Goal: Task Accomplishment & Management: Manage account settings

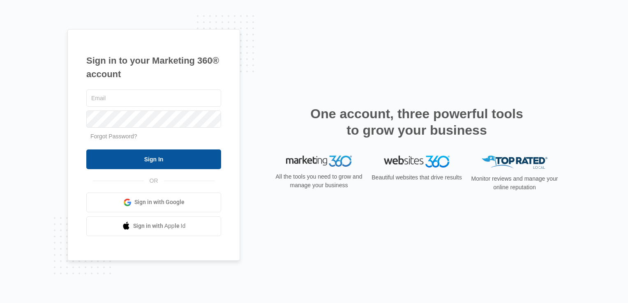
type input "[EMAIL_ADDRESS][DOMAIN_NAME]"
click at [158, 154] on input "Sign In" at bounding box center [153, 160] width 135 height 20
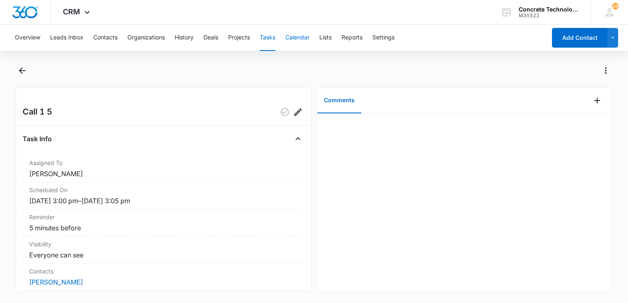
click at [303, 35] on button "Calendar" at bounding box center [297, 38] width 24 height 26
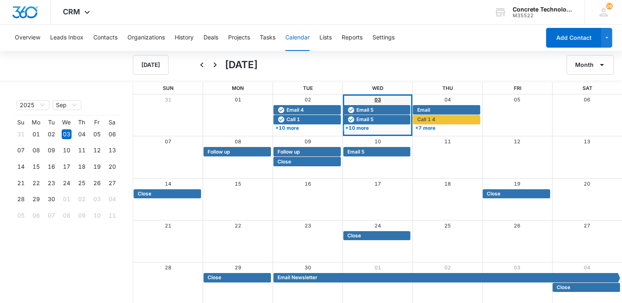
click at [377, 99] on link "03" at bounding box center [378, 100] width 7 height 6
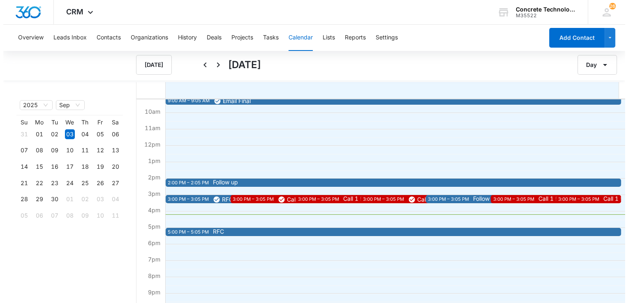
scroll to position [189, 0]
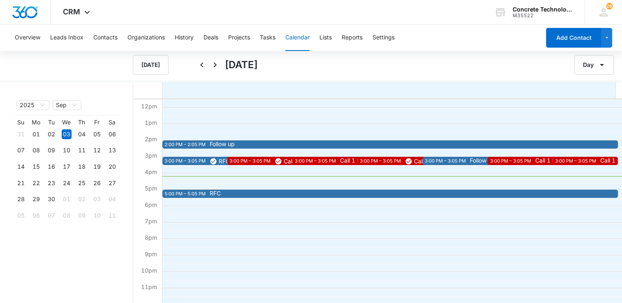
click at [207, 144] on div "2:00 PM – 2:05 PM" at bounding box center [185, 144] width 43 height 7
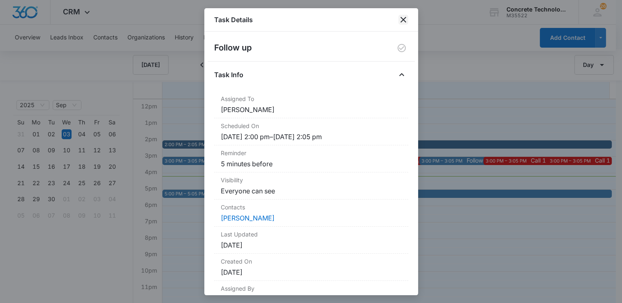
click at [404, 16] on icon "close" at bounding box center [403, 20] width 10 height 10
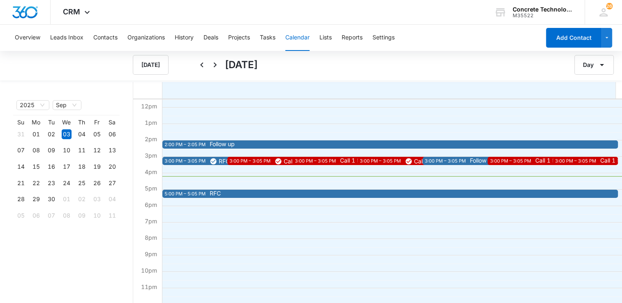
click at [238, 146] on span "Follow up" at bounding box center [434, 144] width 449 height 6
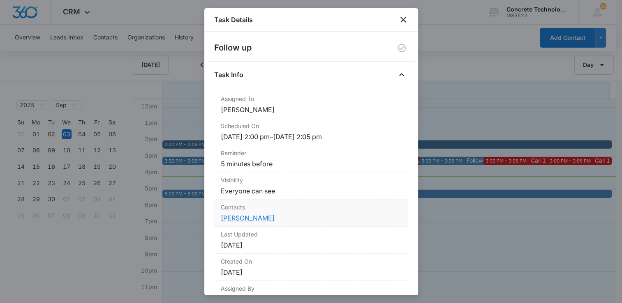
click at [245, 219] on link "[PERSON_NAME]" at bounding box center [248, 218] width 54 height 8
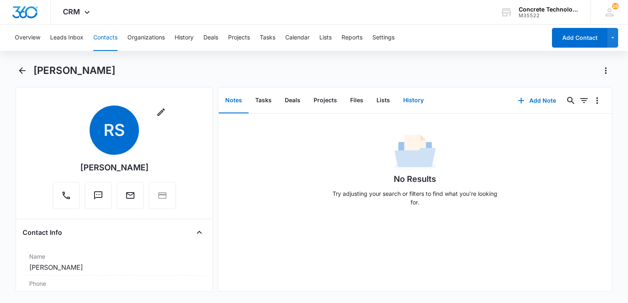
click at [413, 99] on button "History" at bounding box center [414, 100] width 34 height 25
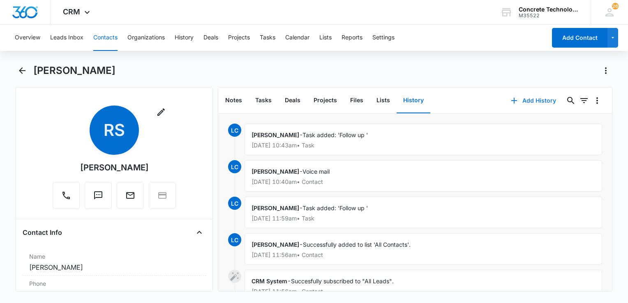
click at [522, 96] on button "Add History" at bounding box center [534, 101] width 62 height 20
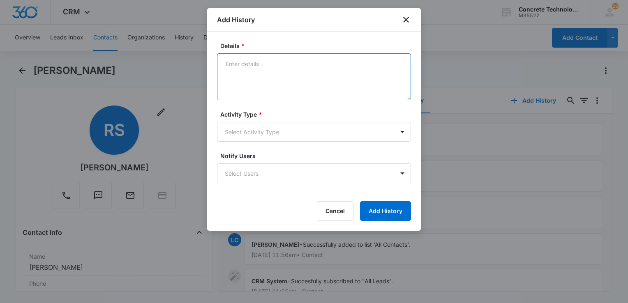
click at [299, 79] on textarea "Details *" at bounding box center [314, 76] width 194 height 47
type textarea "He called is ready for August training needs material package"
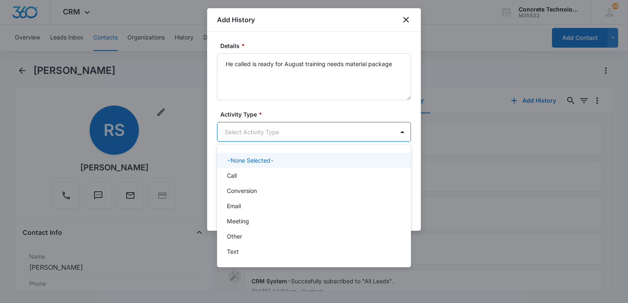
click at [312, 130] on body "CRM Apps Reputation Websites Forms CRM Email Social Content Ads Intelligence Fi…" at bounding box center [314, 151] width 628 height 303
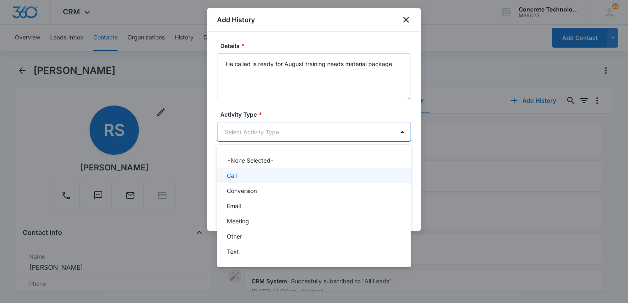
click at [268, 171] on div "Call" at bounding box center [314, 175] width 194 height 15
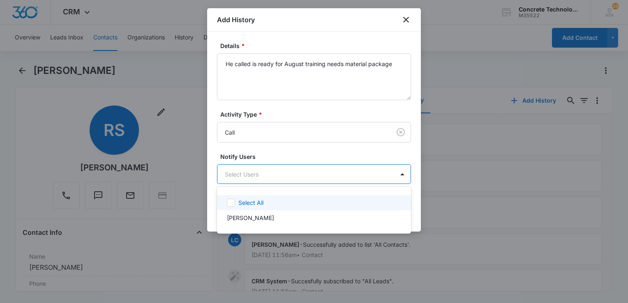
click at [268, 171] on body "CRM Apps Reputation Websites Forms CRM Email Social Content Ads Intelligence Fi…" at bounding box center [314, 151] width 628 height 303
click at [266, 201] on div "Select All" at bounding box center [318, 203] width 161 height 9
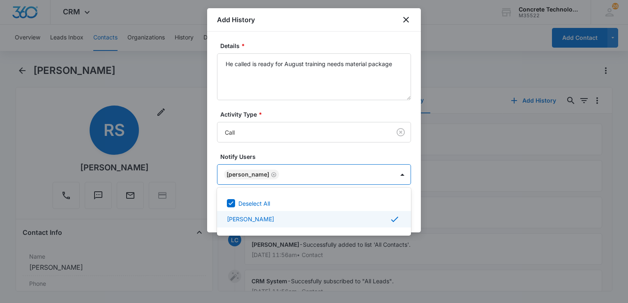
click at [413, 216] on div at bounding box center [314, 151] width 628 height 303
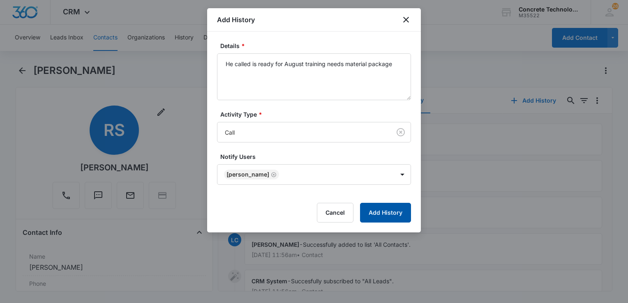
click at [398, 214] on button "Add History" at bounding box center [385, 213] width 51 height 20
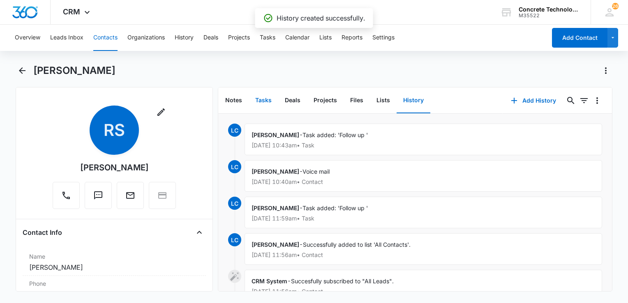
click at [266, 98] on button "Tasks" at bounding box center [264, 100] width 30 height 25
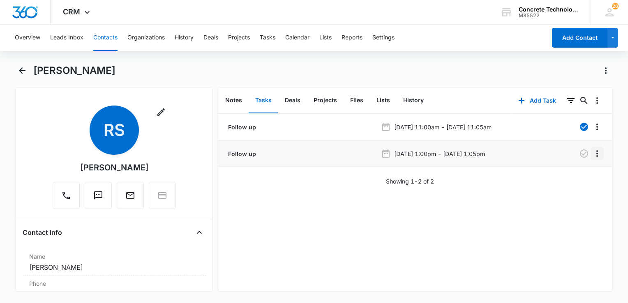
click at [597, 156] on icon "Overflow Menu" at bounding box center [598, 153] width 2 height 7
click at [572, 170] on div "Edit Delete" at bounding box center [574, 183] width 48 height 39
click at [592, 155] on icon "Overflow Menu" at bounding box center [597, 154] width 10 height 10
click at [565, 178] on div "Edit" at bounding box center [568, 177] width 17 height 6
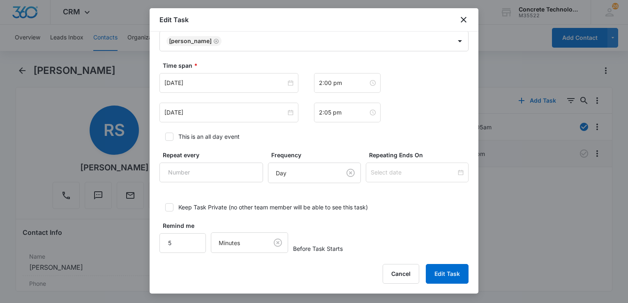
scroll to position [459, 0]
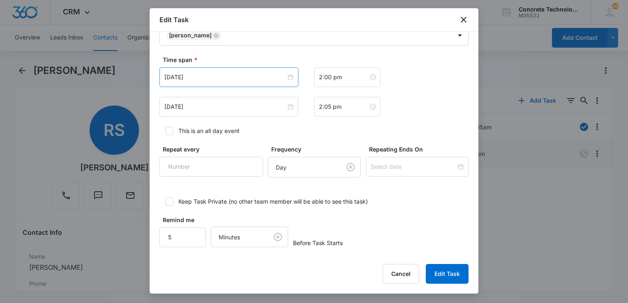
click at [251, 81] on div "[DATE]" at bounding box center [229, 77] width 139 height 20
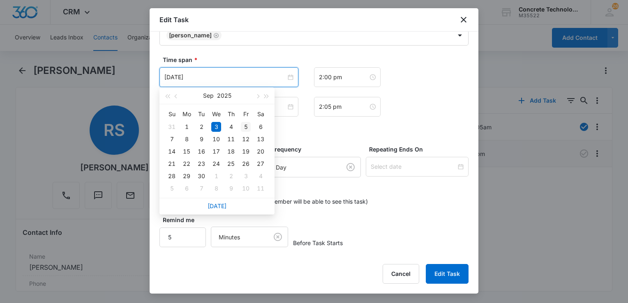
type input "[DATE]"
click at [245, 127] on div "5" at bounding box center [246, 127] width 10 height 10
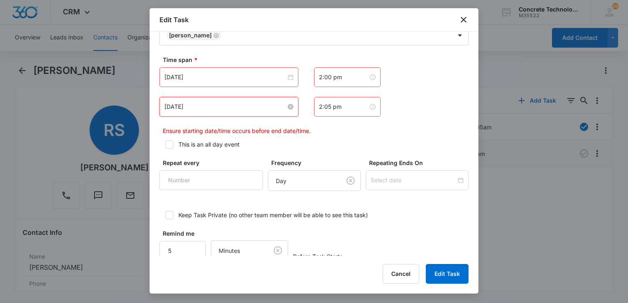
click at [235, 109] on input "[DATE]" at bounding box center [225, 106] width 122 height 9
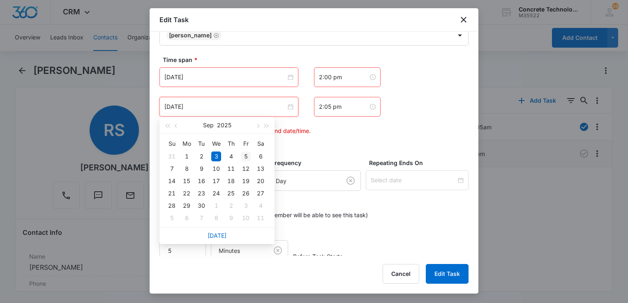
type input "[DATE]"
click at [247, 154] on div "5" at bounding box center [246, 157] width 10 height 10
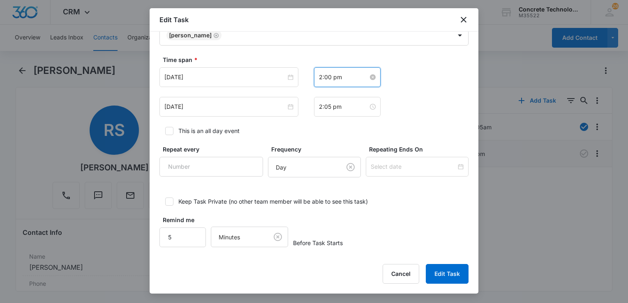
scroll to position [12, 0]
click at [353, 80] on input "2:00 pm" at bounding box center [343, 77] width 49 height 9
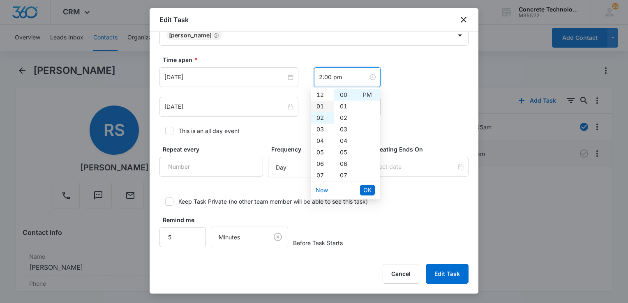
scroll to position [41, 0]
click at [323, 167] on div "10" at bounding box center [322, 169] width 23 height 12
click at [345, 114] on div "30" at bounding box center [345, 112] width 23 height 12
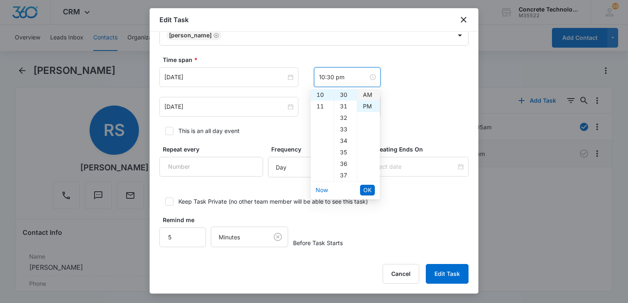
click at [368, 95] on div "AM" at bounding box center [368, 95] width 23 height 12
type input "10:30 am"
click at [365, 191] on span "OK" at bounding box center [367, 190] width 8 height 9
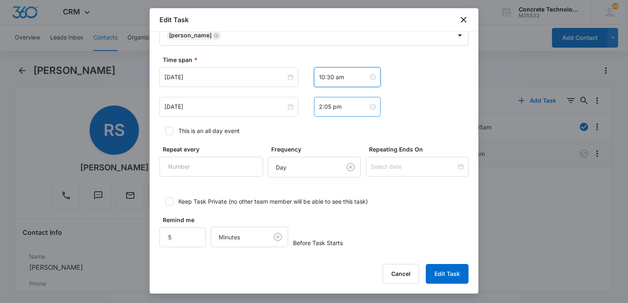
click at [349, 113] on div "2:05 pm" at bounding box center [347, 107] width 67 height 20
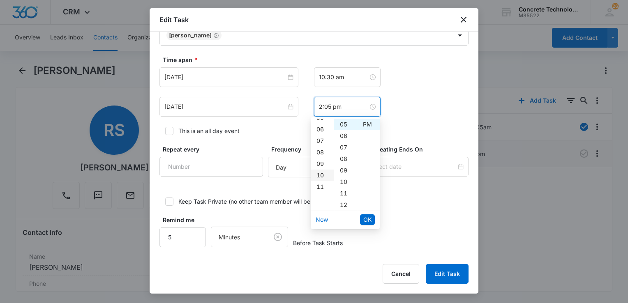
click at [320, 173] on div "10" at bounding box center [322, 176] width 23 height 12
click at [344, 180] on div "35" at bounding box center [345, 182] width 23 height 12
click at [367, 126] on div "AM" at bounding box center [368, 125] width 23 height 12
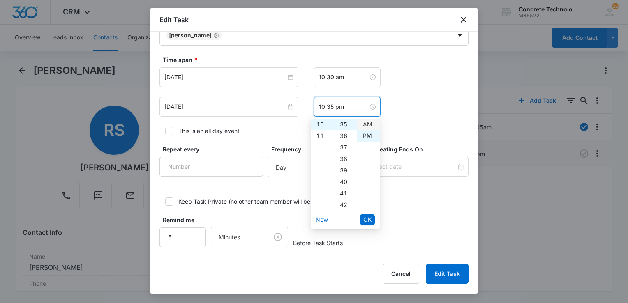
type input "10:35 am"
click at [364, 217] on span "OK" at bounding box center [367, 219] width 8 height 9
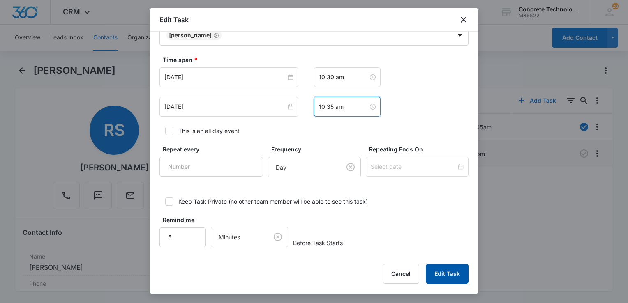
click at [454, 276] on button "Edit Task" at bounding box center [447, 274] width 43 height 20
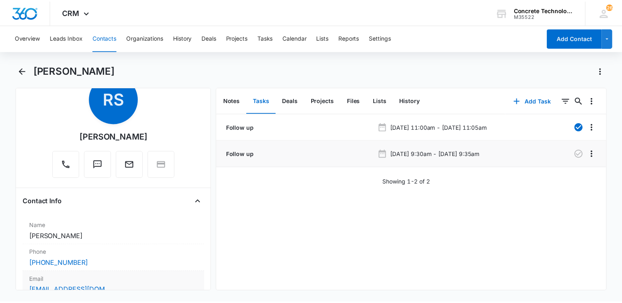
scroll to position [82, 0]
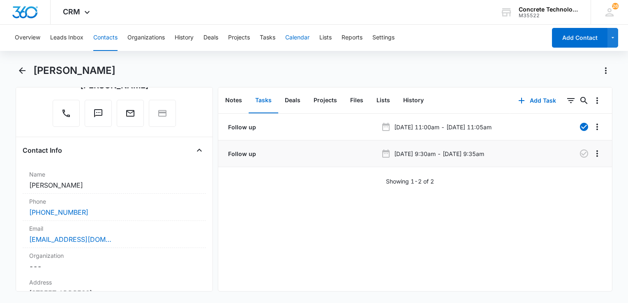
click at [298, 42] on button "Calendar" at bounding box center [297, 38] width 24 height 26
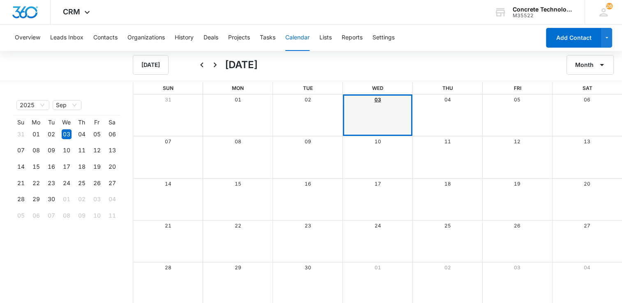
click at [377, 100] on link "03" at bounding box center [378, 100] width 7 height 6
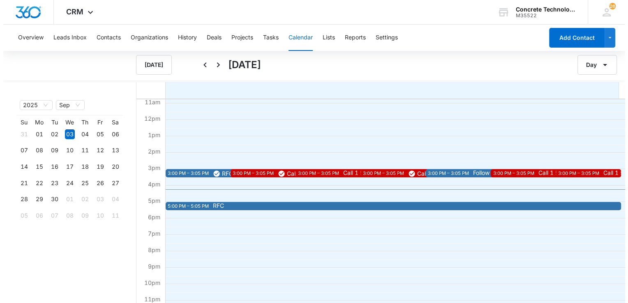
scroll to position [189, 0]
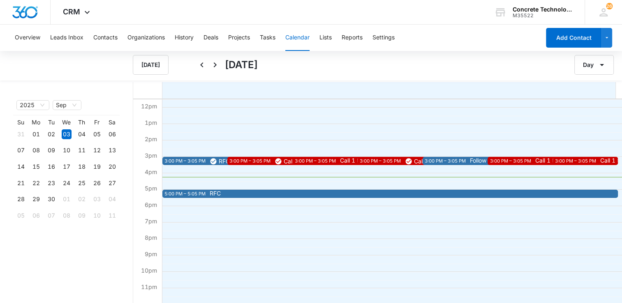
click at [314, 162] on div "3:00 PM – 3:05 PM" at bounding box center [316, 161] width 43 height 7
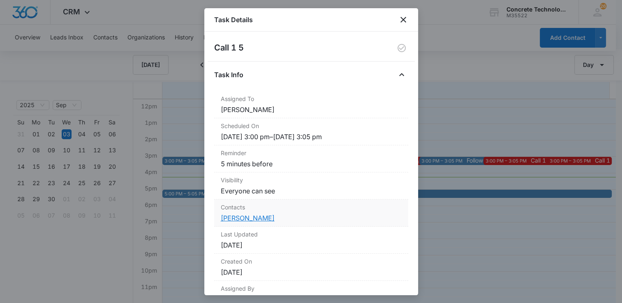
click at [251, 215] on link "[PERSON_NAME]" at bounding box center [248, 218] width 54 height 8
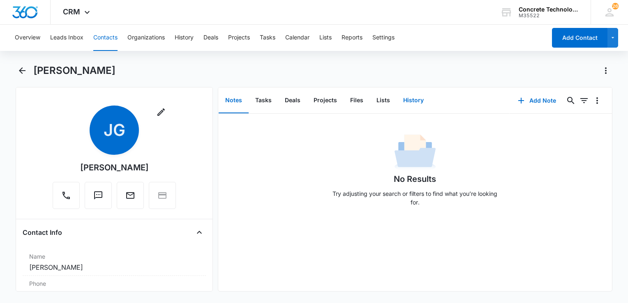
click at [411, 99] on button "History" at bounding box center [414, 100] width 34 height 25
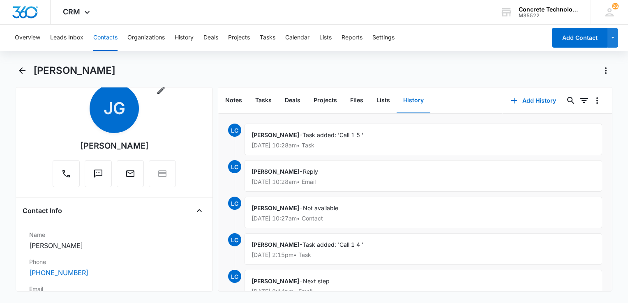
scroll to position [82, 0]
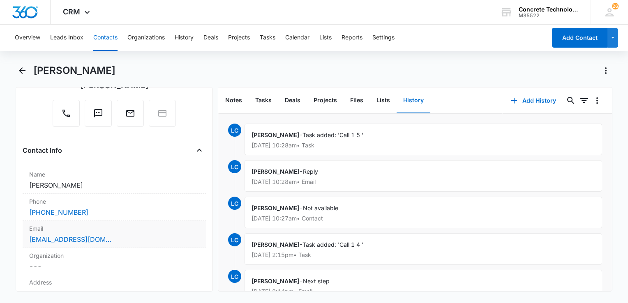
click at [137, 235] on div "[EMAIL_ADDRESS][DOMAIN_NAME]" at bounding box center [114, 240] width 170 height 10
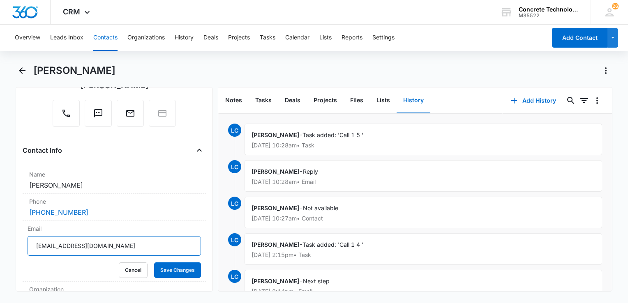
drag, startPoint x: 139, startPoint y: 244, endPoint x: 11, endPoint y: 241, distance: 128.3
click at [0, 236] on html "CRM Apps Reputation Websites Forms CRM Email Social Content Ads Intelligence Fi…" at bounding box center [314, 151] width 628 height 303
click at [163, 273] on button "Save Changes" at bounding box center [177, 271] width 47 height 16
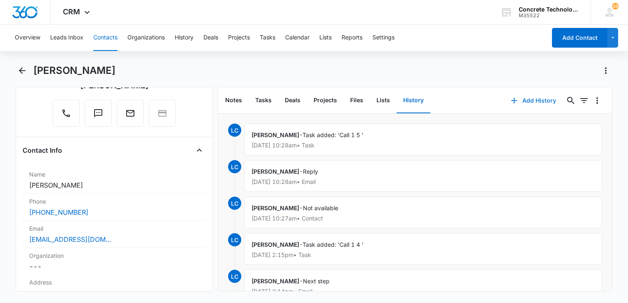
click at [525, 101] on button "Add History" at bounding box center [534, 101] width 62 height 20
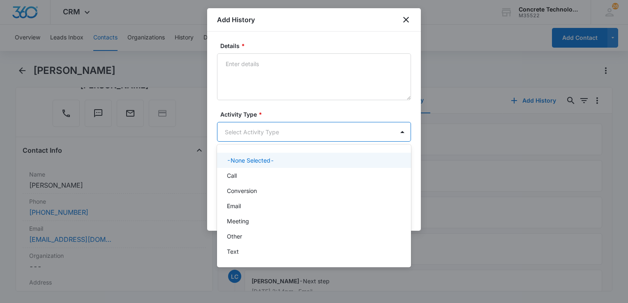
click at [315, 134] on body "CRM Apps Reputation Websites Forms CRM Email Social Content Ads Intelligence Fi…" at bounding box center [314, 151] width 628 height 303
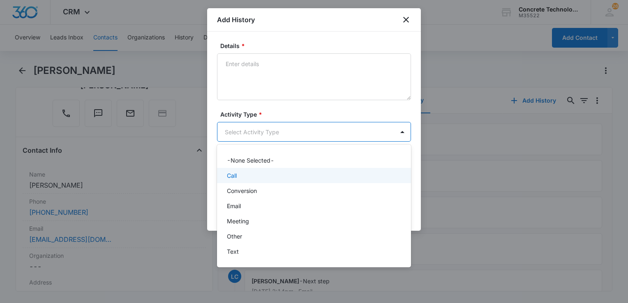
click at [260, 170] on div "Call" at bounding box center [314, 175] width 194 height 15
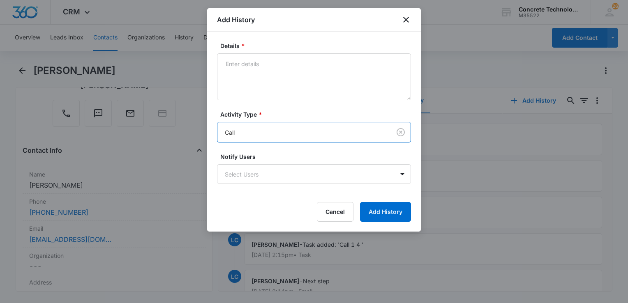
click at [260, 170] on body "CRM Apps Reputation Websites Forms CRM Email Social Content Ads Intelligence Fi…" at bounding box center [314, 151] width 628 height 303
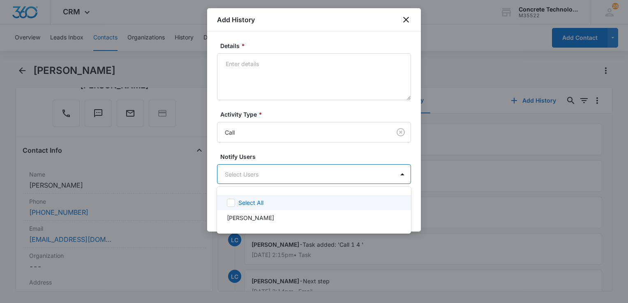
drag, startPoint x: 256, startPoint y: 207, endPoint x: 271, endPoint y: 204, distance: 15.2
click at [257, 207] on div "Select All" at bounding box center [314, 202] width 194 height 15
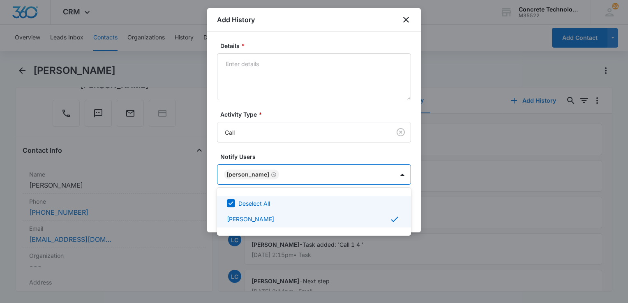
click at [416, 198] on div at bounding box center [314, 151] width 628 height 303
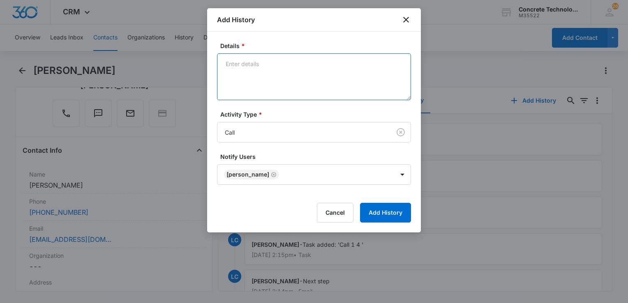
click at [280, 67] on textarea "Details *" at bounding box center [314, 76] width 194 height 47
click at [262, 83] on textarea "Details *" at bounding box center [314, 76] width 194 height 47
type textarea "Not available"
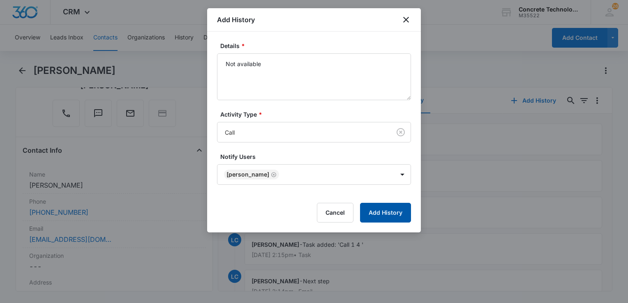
click at [384, 214] on button "Add History" at bounding box center [385, 213] width 51 height 20
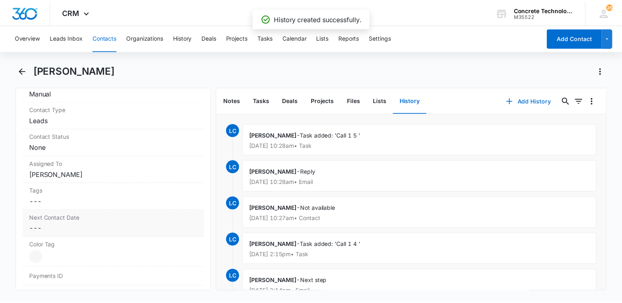
scroll to position [370, 0]
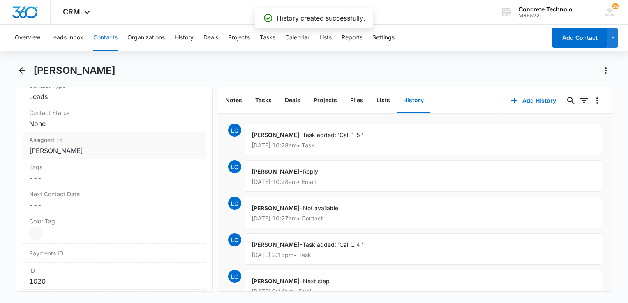
click at [89, 142] on label "Assigned To" at bounding box center [114, 140] width 170 height 9
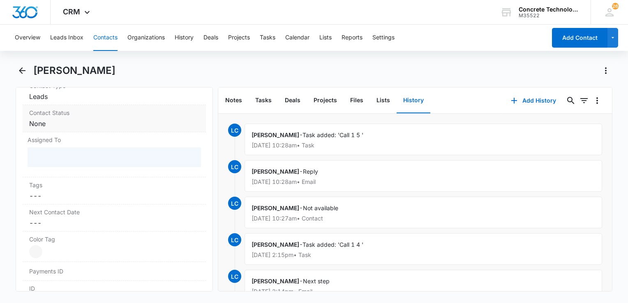
click at [87, 123] on dd "Cancel Save Changes None" at bounding box center [114, 124] width 170 height 10
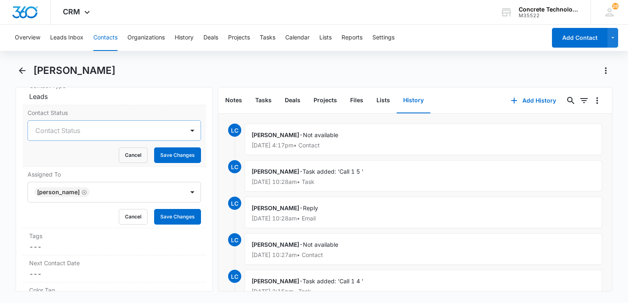
click at [85, 129] on div at bounding box center [104, 131] width 138 height 12
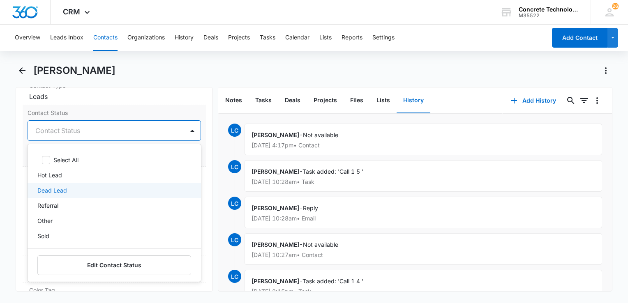
click at [69, 186] on div "Dead Lead" at bounding box center [113, 190] width 152 height 9
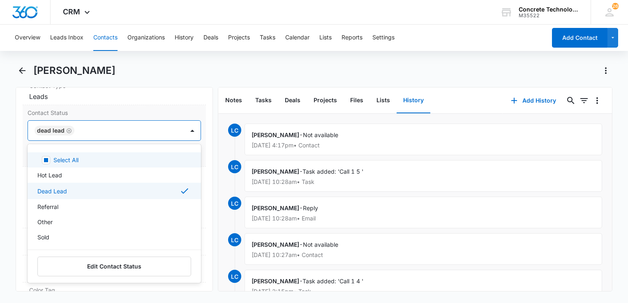
click at [131, 129] on div at bounding box center [125, 131] width 97 height 12
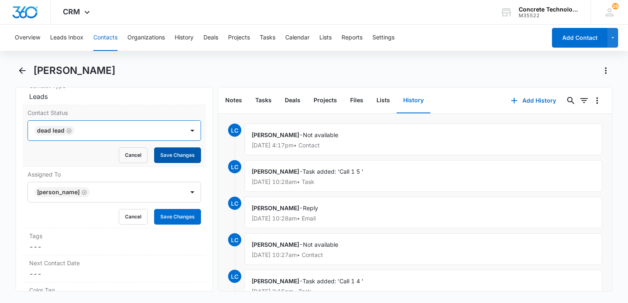
click at [171, 158] on button "Save Changes" at bounding box center [177, 156] width 47 height 16
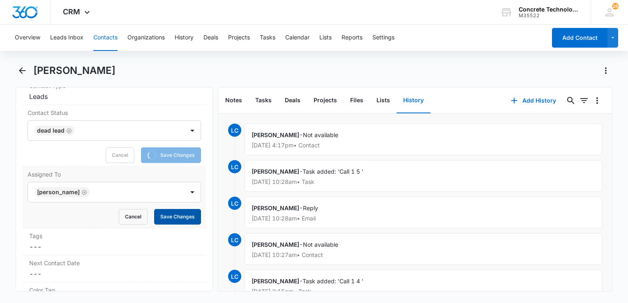
click at [176, 213] on button "Save Changes" at bounding box center [177, 217] width 47 height 16
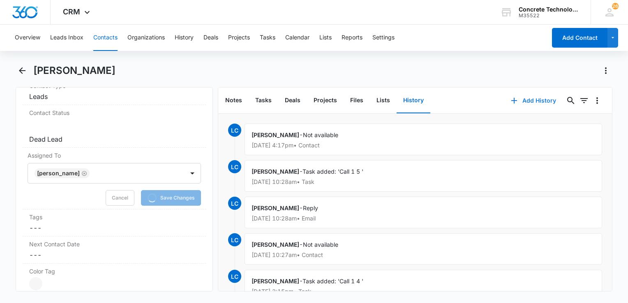
click at [509, 104] on icon "button" at bounding box center [514, 101] width 10 height 10
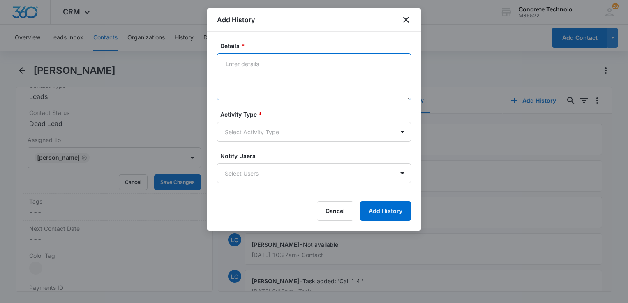
click at [301, 69] on textarea "Details *" at bounding box center [314, 76] width 194 height 47
click at [278, 95] on textarea "Final" at bounding box center [314, 76] width 194 height 47
type textarea "Final"
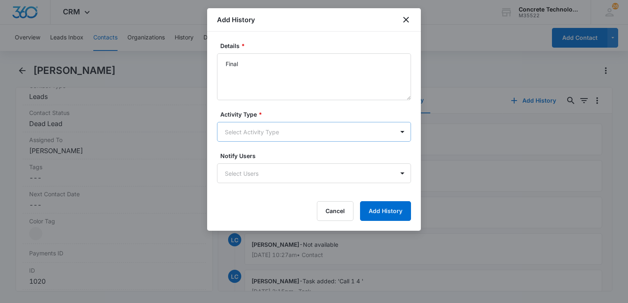
click at [250, 131] on body "CRM Apps Reputation Websites Forms CRM Email Social Content Ads Intelligence Fi…" at bounding box center [314, 151] width 628 height 303
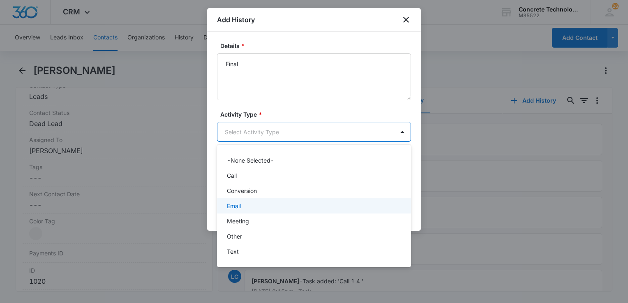
click at [258, 210] on div "Email" at bounding box center [313, 206] width 173 height 9
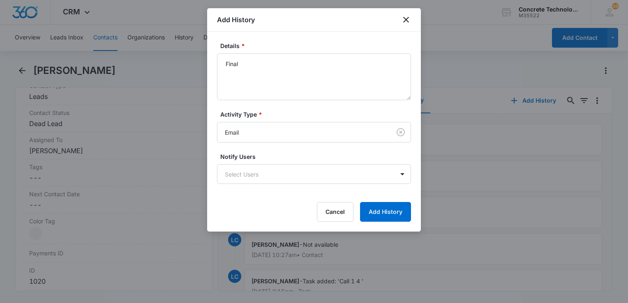
click at [261, 188] on form "Details * Final Activity Type * Email Notify Users Select Users Cancel Add Hist…" at bounding box center [314, 132] width 194 height 180
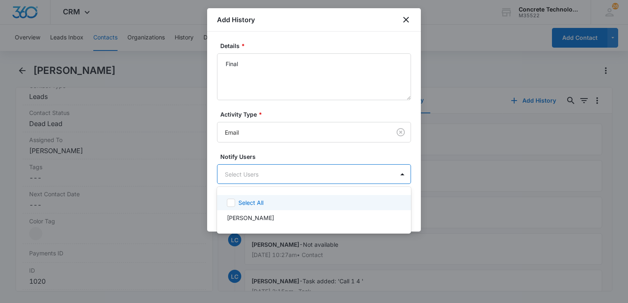
click at [265, 178] on body "CRM Apps Reputation Websites Forms CRM Email Social Content Ads Intelligence Fi…" at bounding box center [314, 151] width 628 height 303
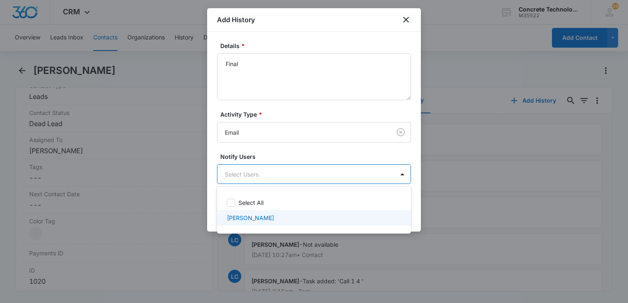
drag, startPoint x: 256, startPoint y: 212, endPoint x: 262, endPoint y: 213, distance: 6.0
click at [260, 213] on div "[PERSON_NAME]" at bounding box center [314, 217] width 194 height 15
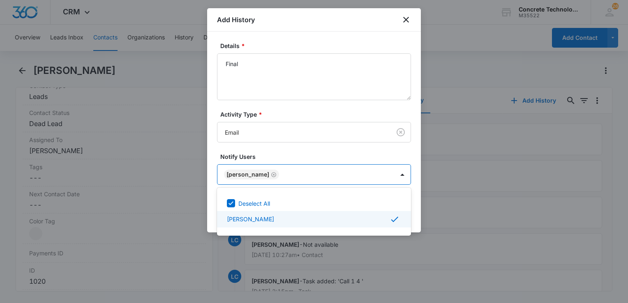
click at [418, 216] on div at bounding box center [314, 151] width 628 height 303
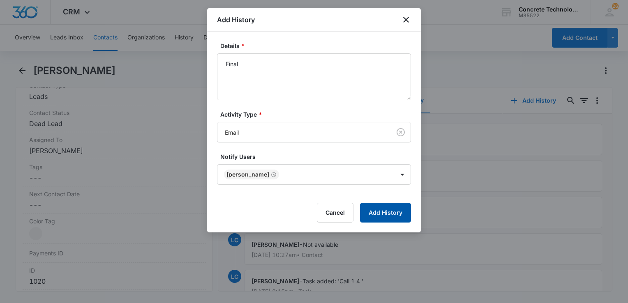
click at [402, 215] on button "Add History" at bounding box center [385, 213] width 51 height 20
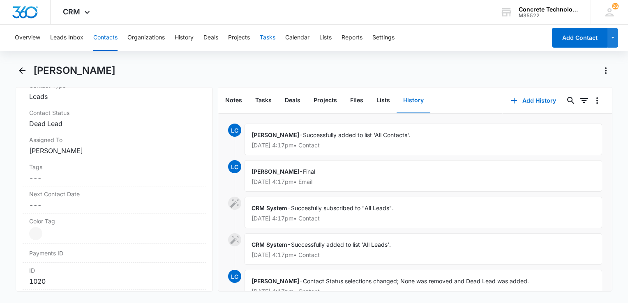
click at [270, 36] on button "Tasks" at bounding box center [268, 38] width 16 height 26
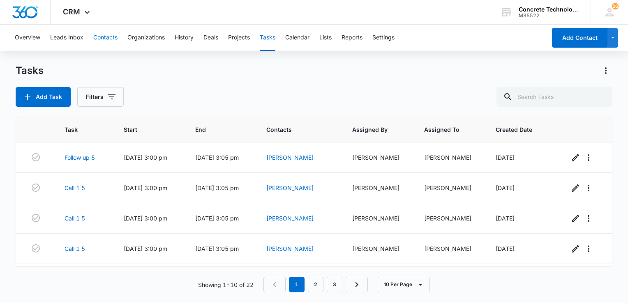
click at [108, 40] on button "Contacts" at bounding box center [105, 38] width 24 height 26
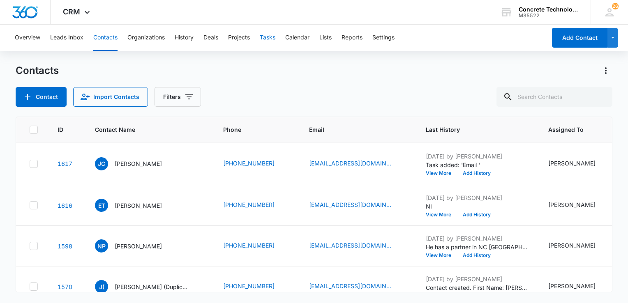
click at [266, 37] on button "Tasks" at bounding box center [268, 38] width 16 height 26
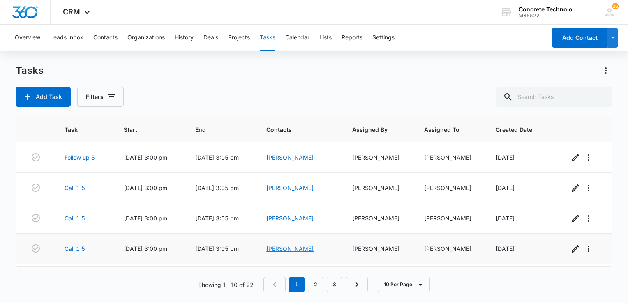
click at [303, 252] on link "[PERSON_NAME]" at bounding box center [289, 248] width 47 height 7
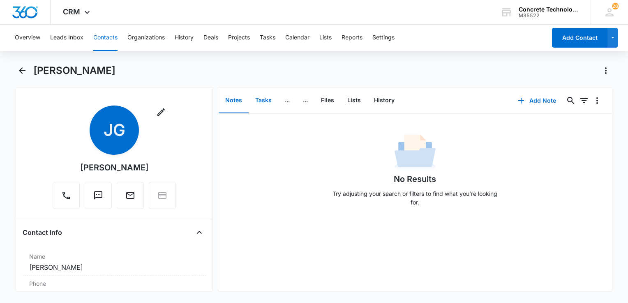
click at [271, 98] on button "Tasks" at bounding box center [264, 100] width 30 height 25
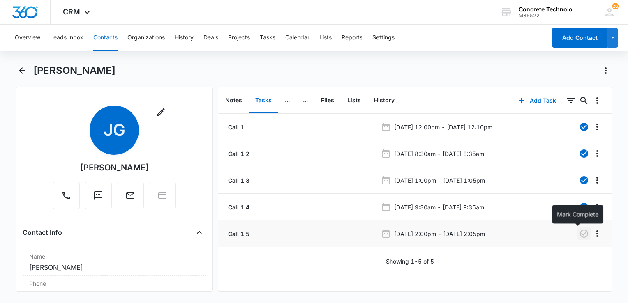
click at [580, 234] on icon "button" at bounding box center [584, 234] width 10 height 10
click at [296, 38] on button "Calendar" at bounding box center [297, 38] width 24 height 26
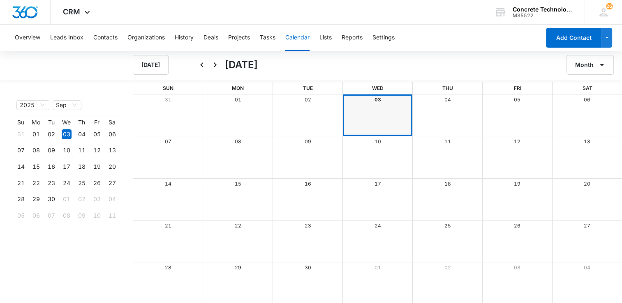
click at [380, 99] on link "03" at bounding box center [378, 100] width 7 height 6
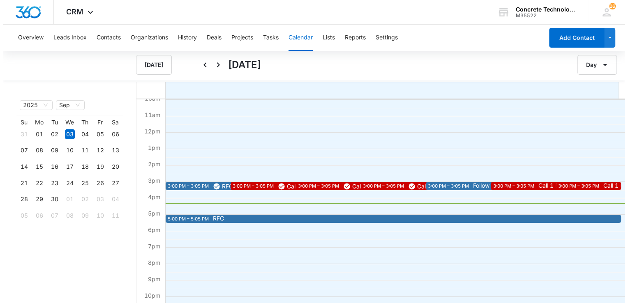
scroll to position [164, 0]
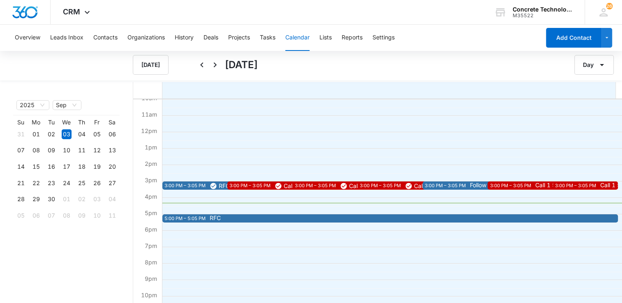
click at [259, 185] on div "3:00 PM – 3:05 PM" at bounding box center [250, 186] width 43 height 7
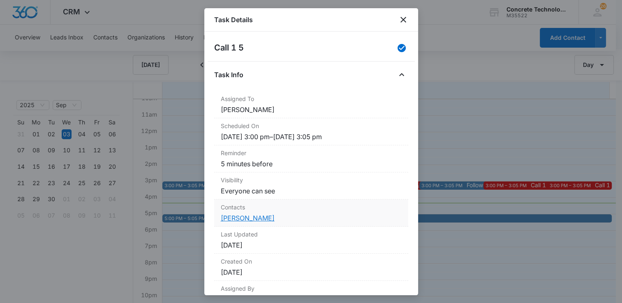
click at [241, 218] on link "[PERSON_NAME]" at bounding box center [248, 218] width 54 height 8
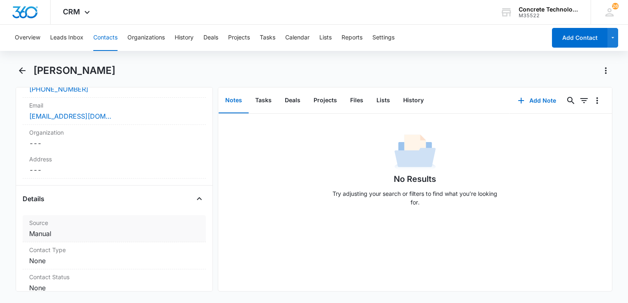
scroll to position [247, 0]
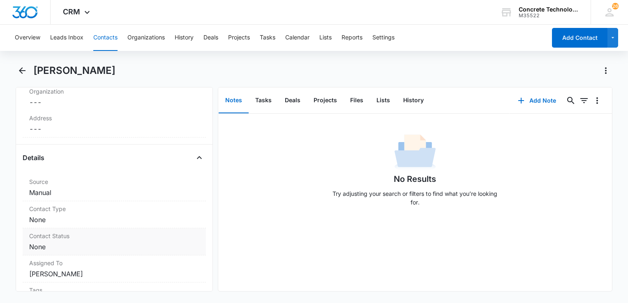
click at [86, 245] on dd "Cancel Save Changes None" at bounding box center [114, 247] width 170 height 10
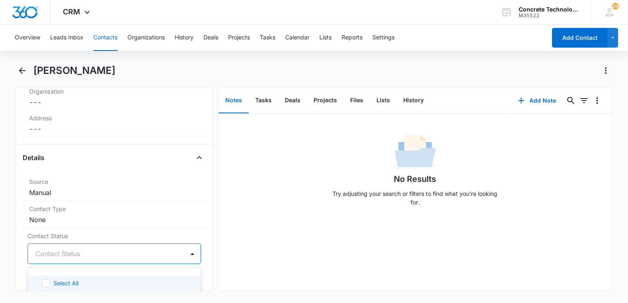
click at [75, 256] on div at bounding box center [104, 254] width 138 height 12
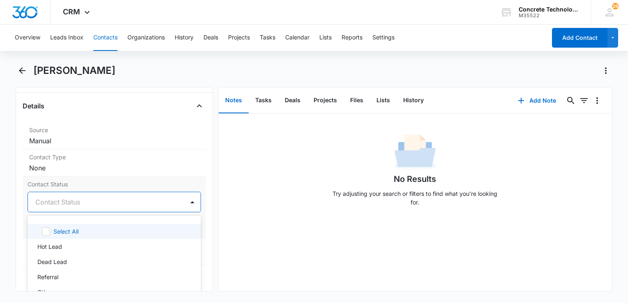
scroll to position [329, 0]
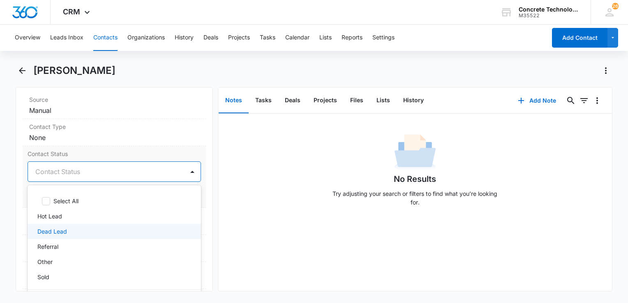
click at [66, 232] on p "Dead Lead" at bounding box center [52, 231] width 30 height 9
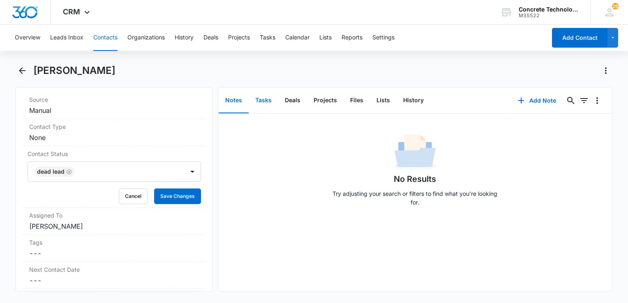
click at [266, 99] on button "Tasks" at bounding box center [264, 100] width 30 height 25
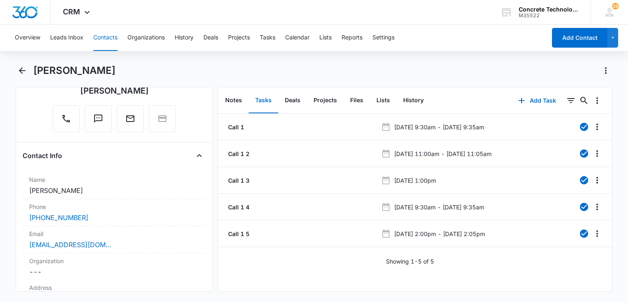
scroll to position [82, 0]
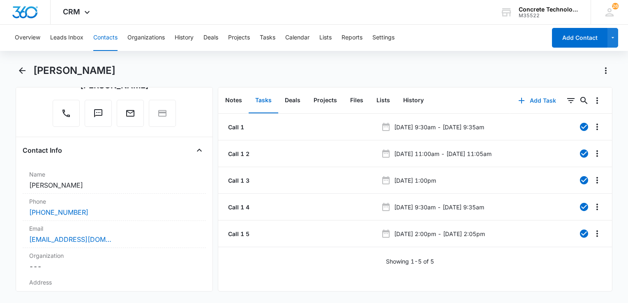
click at [521, 102] on button "Add Task" at bounding box center [537, 101] width 54 height 20
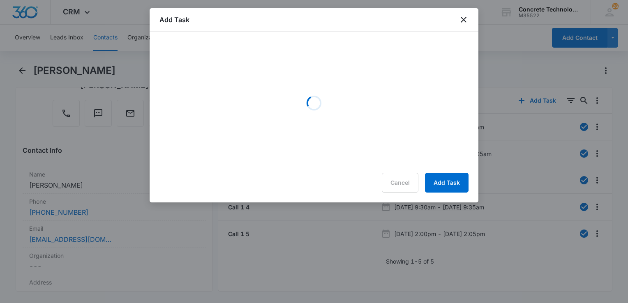
click at [464, 14] on div "Add Task" at bounding box center [314, 19] width 329 height 23
click at [464, 20] on icon "close" at bounding box center [464, 20] width 6 height 6
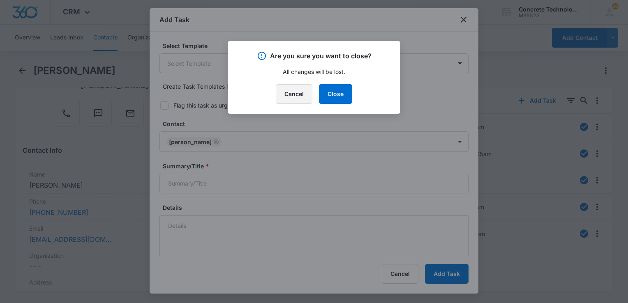
click at [297, 90] on button "Cancel" at bounding box center [294, 94] width 37 height 20
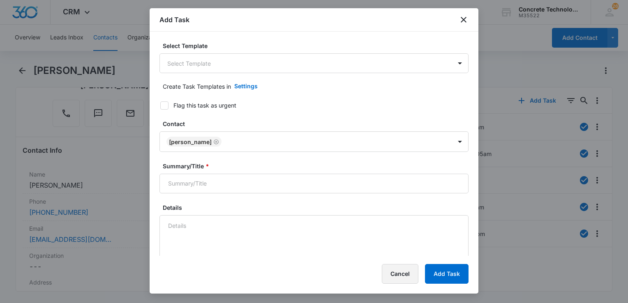
click at [398, 268] on button "Cancel" at bounding box center [400, 274] width 37 height 20
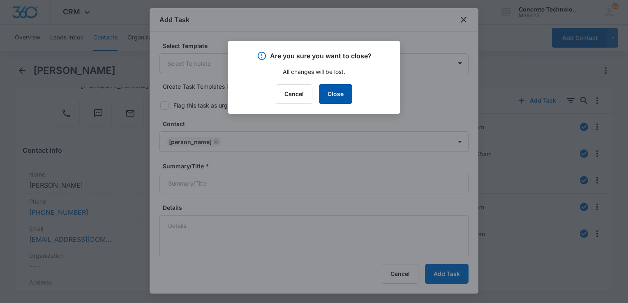
click at [349, 89] on button "Close" at bounding box center [335, 94] width 33 height 20
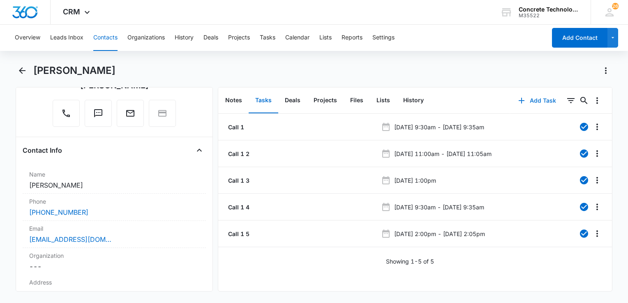
click at [528, 104] on button "Add Task" at bounding box center [537, 101] width 54 height 20
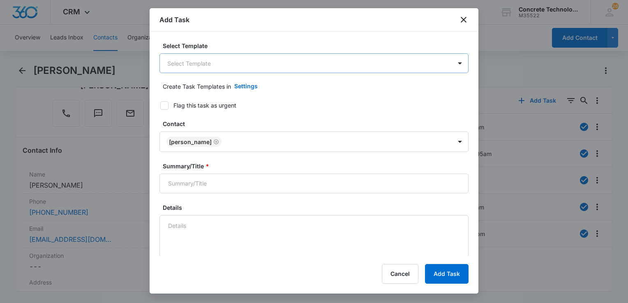
click at [222, 65] on body "CRM Apps Reputation Websites Forms CRM Email Social Content Ads Intelligence Fi…" at bounding box center [314, 151] width 628 height 303
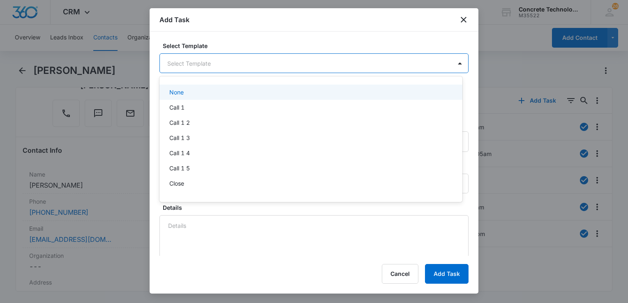
click at [222, 65] on div at bounding box center [314, 151] width 628 height 303
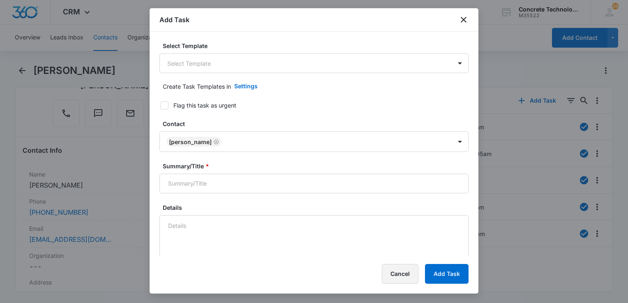
click at [382, 281] on button "Cancel" at bounding box center [400, 274] width 37 height 20
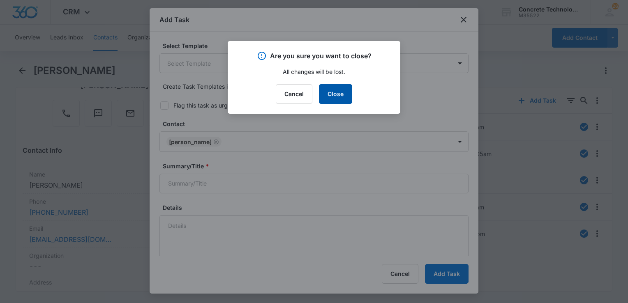
click at [344, 93] on button "Close" at bounding box center [335, 94] width 33 height 20
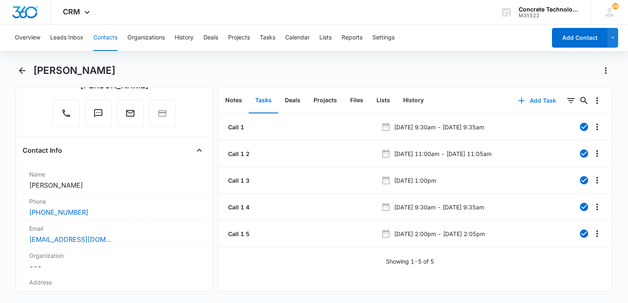
click at [520, 100] on icon "button" at bounding box center [522, 101] width 10 height 10
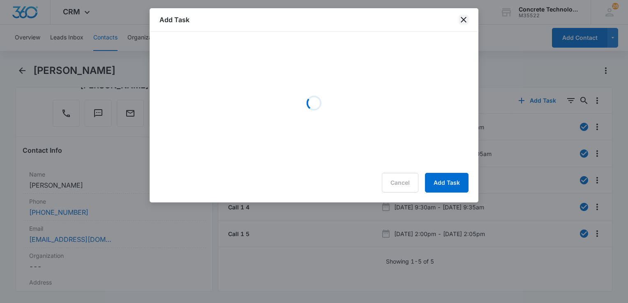
click at [465, 22] on icon "close" at bounding box center [464, 20] width 10 height 10
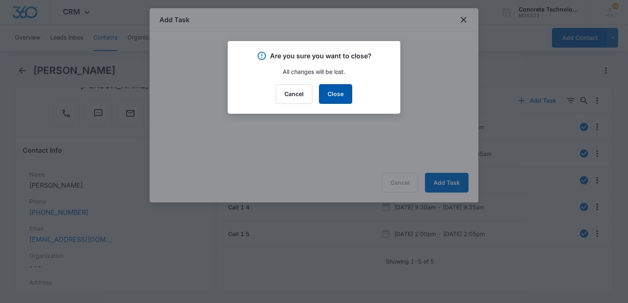
drag, startPoint x: 350, startPoint y: 85, endPoint x: 345, endPoint y: 91, distance: 8.2
click at [347, 89] on button "Close" at bounding box center [335, 94] width 33 height 20
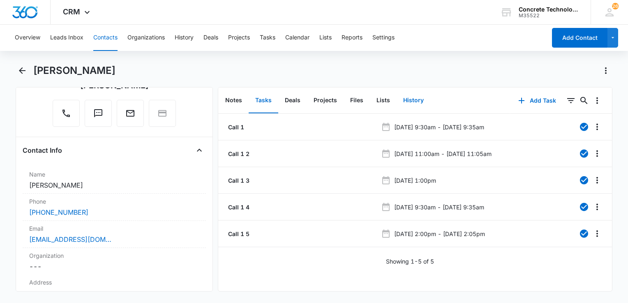
click at [423, 103] on button "History" at bounding box center [414, 100] width 34 height 25
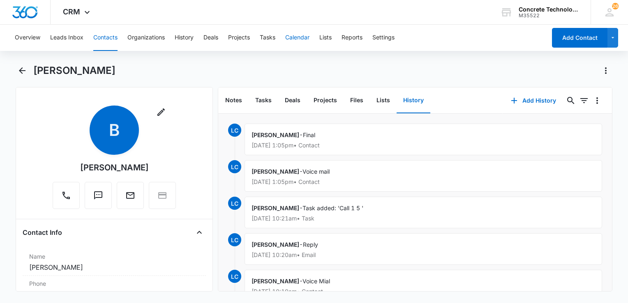
click at [299, 37] on button "Calendar" at bounding box center [297, 38] width 24 height 26
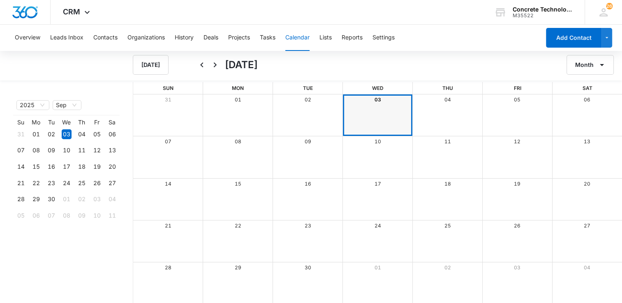
click at [380, 104] on div "03" at bounding box center [378, 100] width 70 height 11
click at [380, 98] on link "03" at bounding box center [378, 100] width 7 height 6
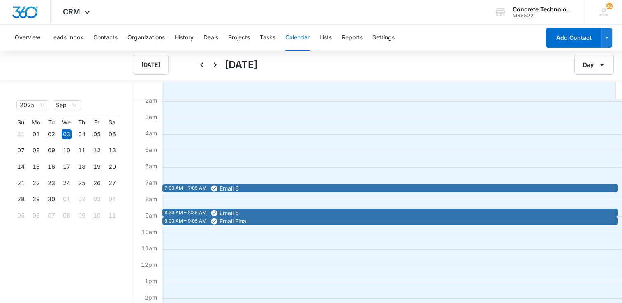
scroll to position [164, 0]
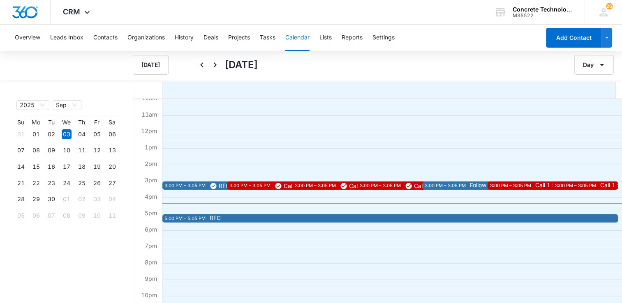
click at [452, 186] on div "3:00 PM – 3:05 PM" at bounding box center [446, 186] width 43 height 7
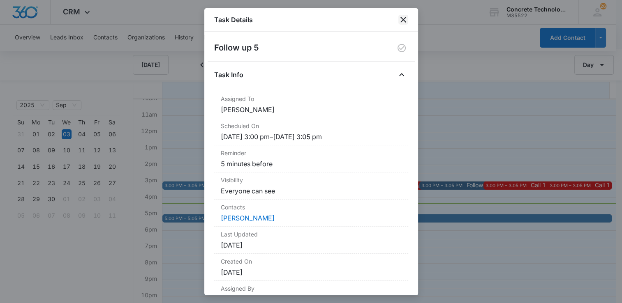
click at [405, 18] on icon "close" at bounding box center [403, 20] width 6 height 6
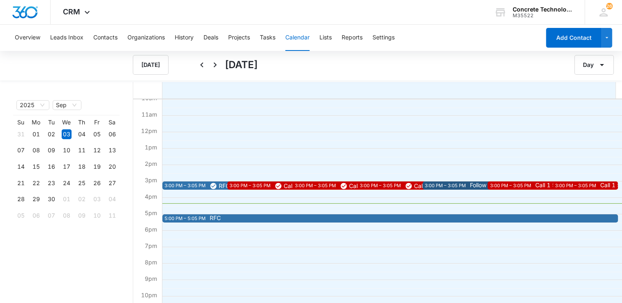
click at [442, 185] on div "3:00 PM – 3:05 PM" at bounding box center [446, 186] width 43 height 7
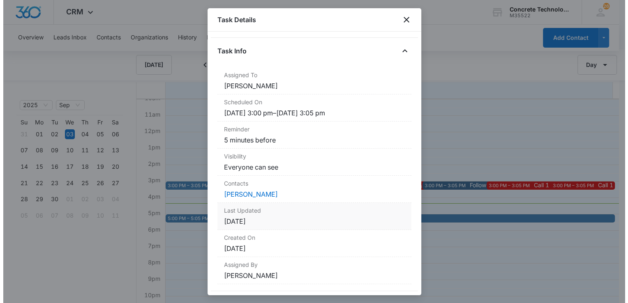
scroll to position [35, 0]
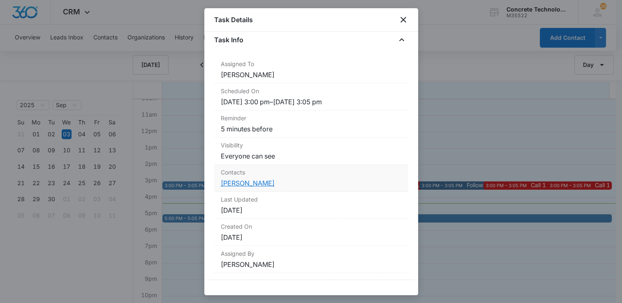
click at [234, 181] on link "[PERSON_NAME]" at bounding box center [248, 183] width 54 height 8
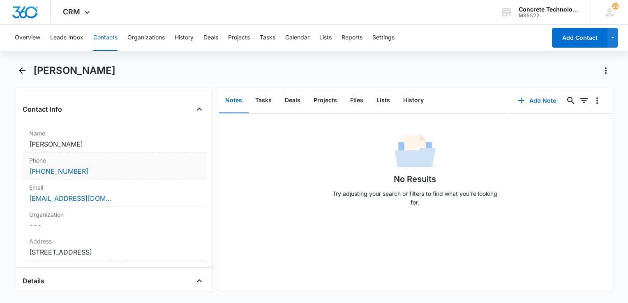
scroll to position [164, 0]
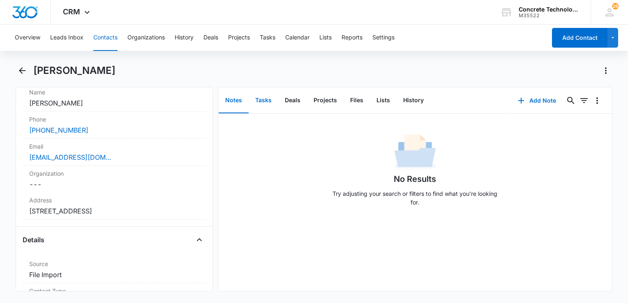
click at [268, 101] on button "Tasks" at bounding box center [264, 100] width 30 height 25
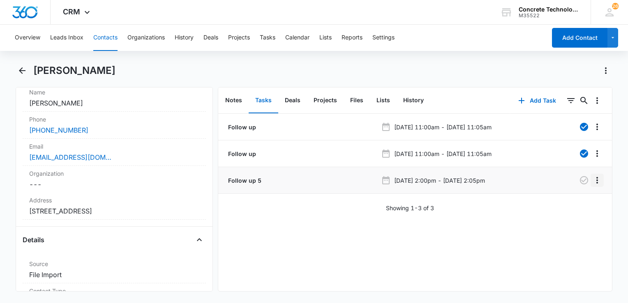
click at [597, 180] on icon "Overflow Menu" at bounding box center [598, 180] width 2 height 7
click at [571, 201] on div "Edit" at bounding box center [568, 203] width 17 height 6
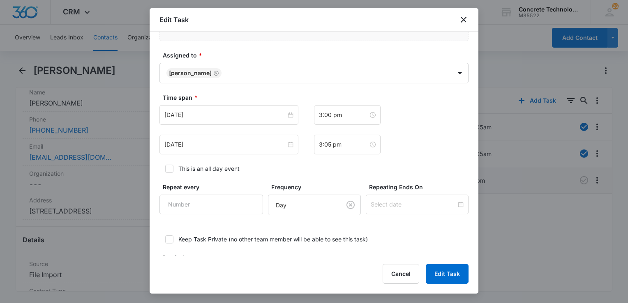
scroll to position [459, 0]
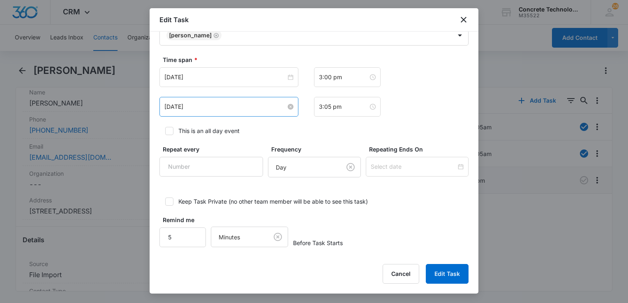
click at [257, 109] on input "[DATE]" at bounding box center [225, 106] width 122 height 9
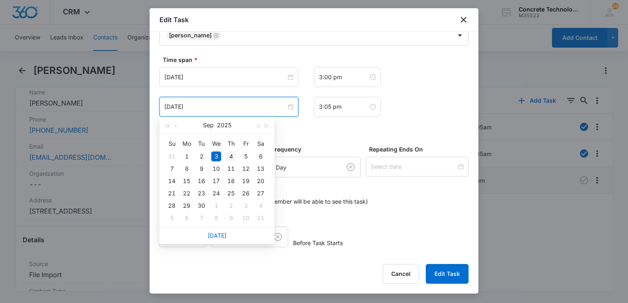
type input "[DATE]"
drag, startPoint x: 229, startPoint y: 157, endPoint x: 234, endPoint y: 118, distance: 39.7
click at [229, 156] on div "4" at bounding box center [231, 157] width 10 height 10
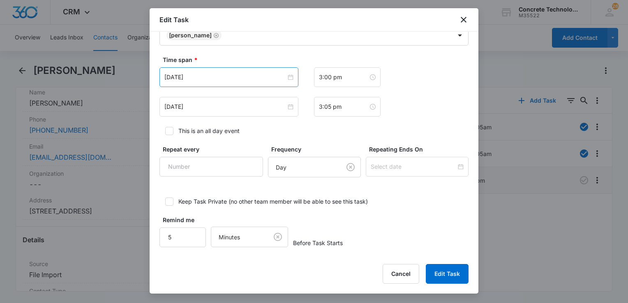
click at [243, 82] on div "[DATE]" at bounding box center [229, 77] width 139 height 20
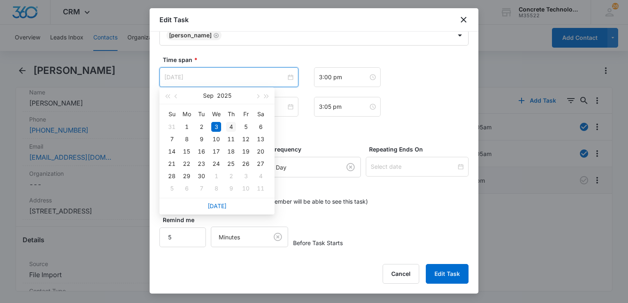
type input "[DATE]"
click at [232, 129] on div "4" at bounding box center [231, 127] width 10 height 10
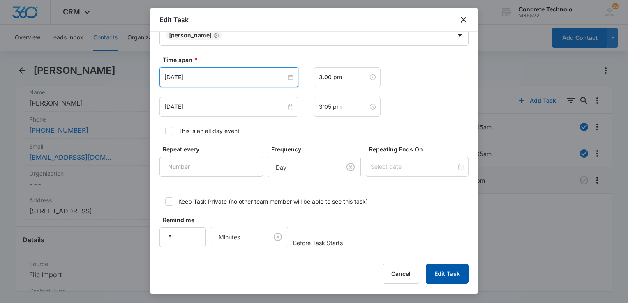
click at [457, 282] on button "Edit Task" at bounding box center [447, 274] width 43 height 20
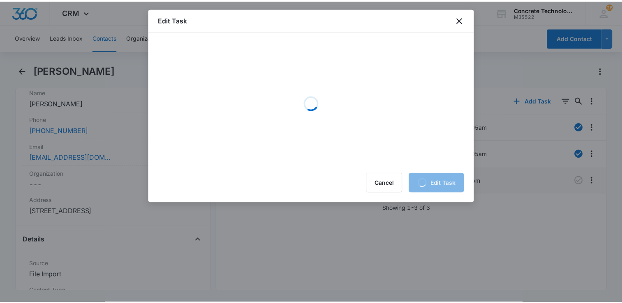
scroll to position [0, 0]
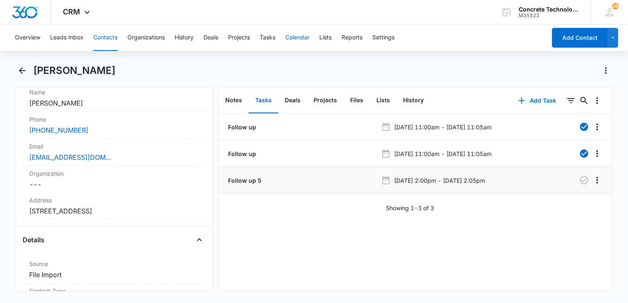
click at [294, 36] on button "Calendar" at bounding box center [297, 38] width 24 height 26
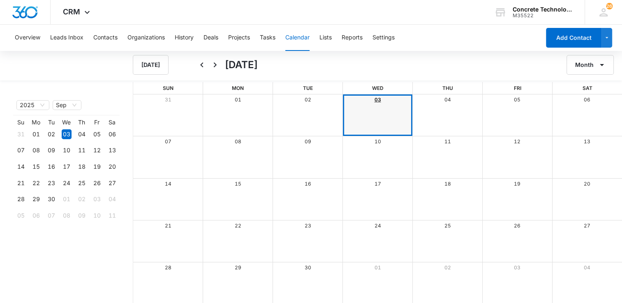
click at [377, 98] on link "03" at bounding box center [378, 100] width 7 height 6
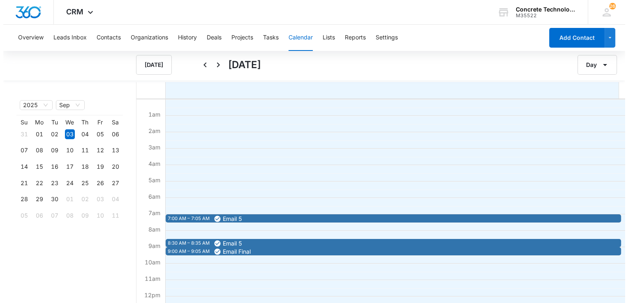
scroll to position [164, 0]
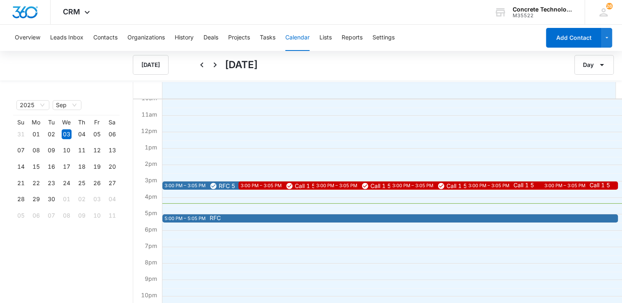
click at [521, 185] on span "Call 1 5" at bounding box center [523, 186] width 21 height 6
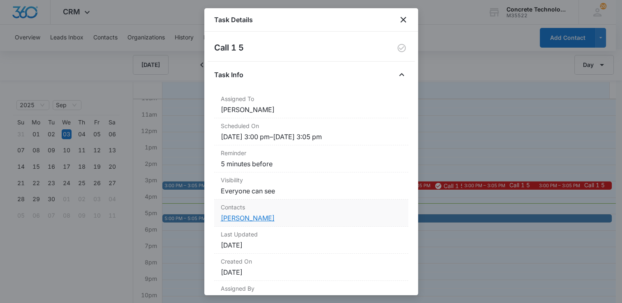
click at [247, 219] on link "[PERSON_NAME]" at bounding box center [248, 218] width 54 height 8
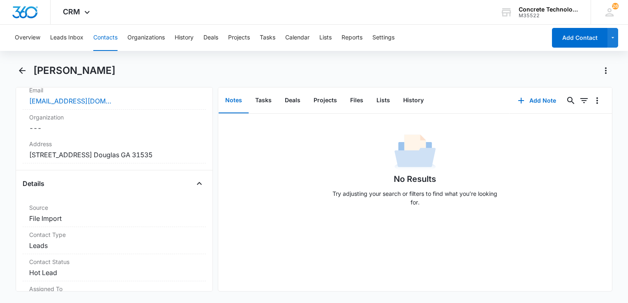
scroll to position [123, 0]
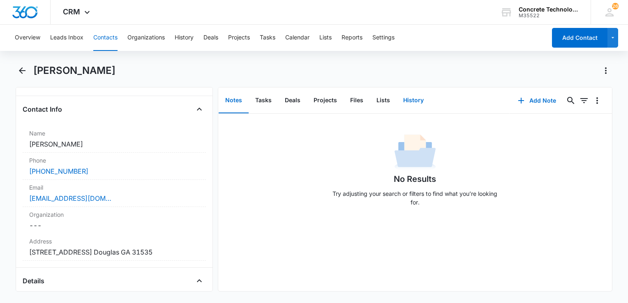
click at [406, 101] on button "History" at bounding box center [414, 100] width 34 height 25
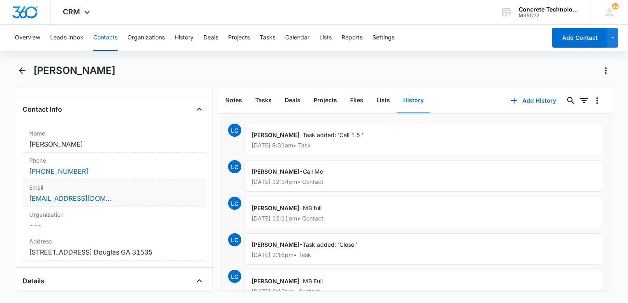
click at [115, 191] on label "Email" at bounding box center [114, 187] width 170 height 9
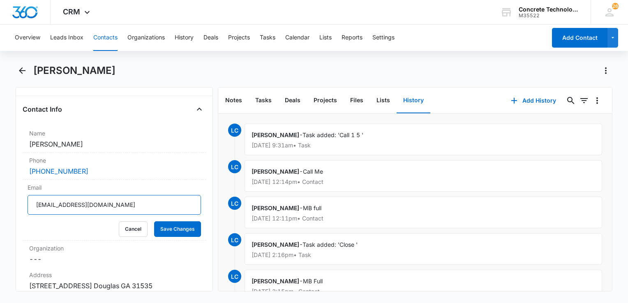
drag, startPoint x: 111, startPoint y: 200, endPoint x: 2, endPoint y: 183, distance: 109.9
click at [0, 183] on html "CRM Apps Reputation Websites Forms CRM Email Social Content Ads Intelligence Fi…" at bounding box center [314, 151] width 628 height 303
click at [516, 100] on button "Add History" at bounding box center [534, 101] width 62 height 20
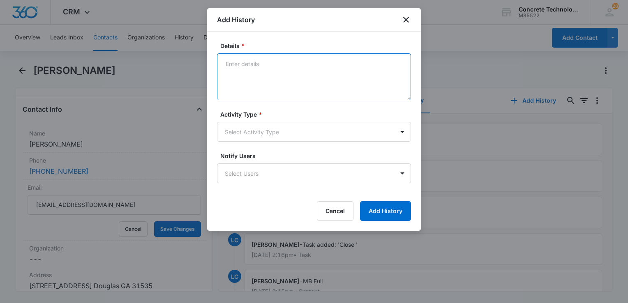
click at [279, 71] on textarea "Details *" at bounding box center [314, 76] width 194 height 47
type textarea "Mailbox full"
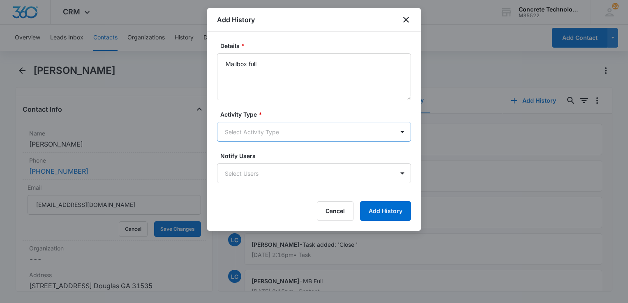
click at [248, 124] on body "CRM Apps Reputation Websites Forms CRM Email Social Content Ads Intelligence Fi…" at bounding box center [314, 151] width 628 height 303
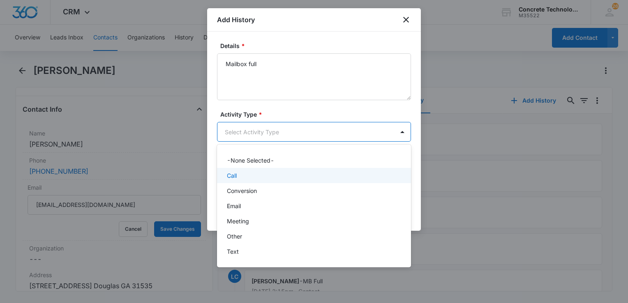
click at [251, 178] on div "Call" at bounding box center [313, 175] width 173 height 9
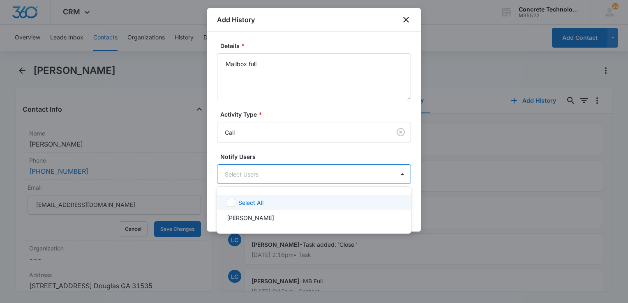
click at [251, 181] on body "CRM Apps Reputation Websites Forms CRM Email Social Content Ads Intelligence Fi…" at bounding box center [314, 151] width 628 height 303
click at [242, 213] on div "[PERSON_NAME]" at bounding box center [314, 217] width 194 height 15
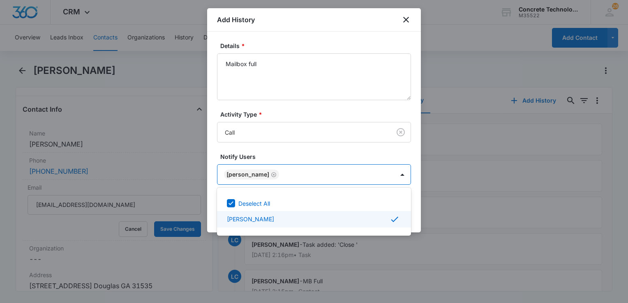
click at [418, 213] on div at bounding box center [314, 151] width 628 height 303
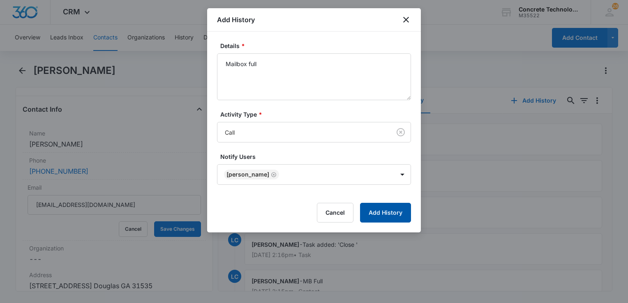
click at [389, 209] on button "Add History" at bounding box center [385, 213] width 51 height 20
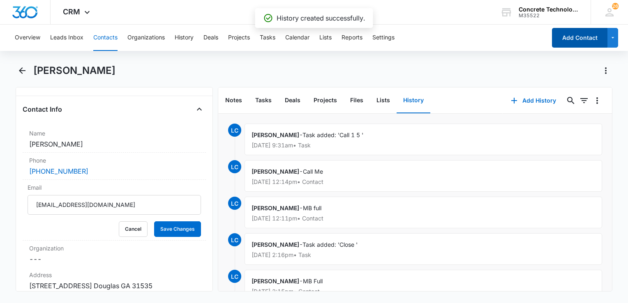
click at [566, 43] on button "Add Contact" at bounding box center [580, 38] width 56 height 20
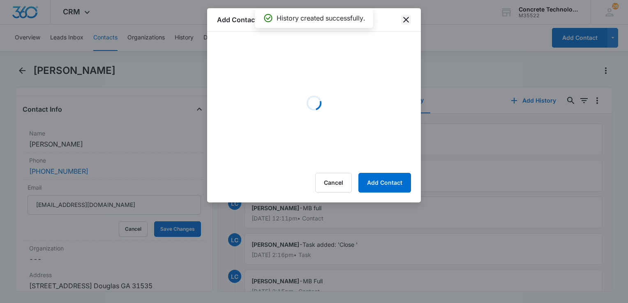
click at [411, 22] on icon "close" at bounding box center [406, 20] width 10 height 10
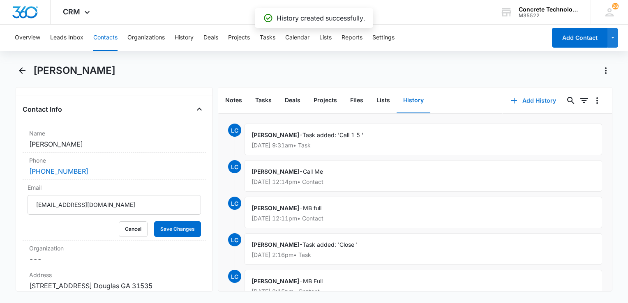
click at [525, 102] on button "Add History" at bounding box center [534, 101] width 62 height 20
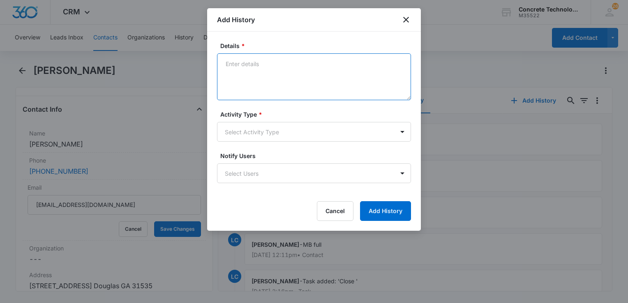
click at [258, 83] on textarea "Details *" at bounding box center [314, 76] width 194 height 47
type textarea "Final"
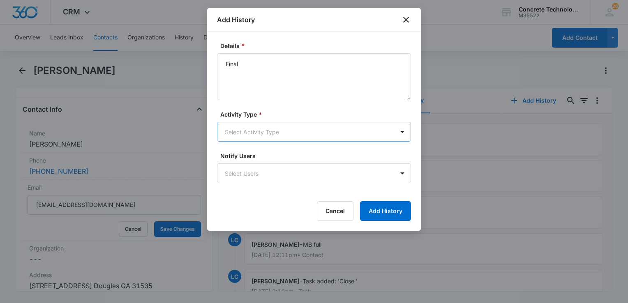
click at [256, 133] on body "CRM Apps Reputation Websites Forms CRM Email Social Content Ads Intelligence Fi…" at bounding box center [314, 151] width 628 height 303
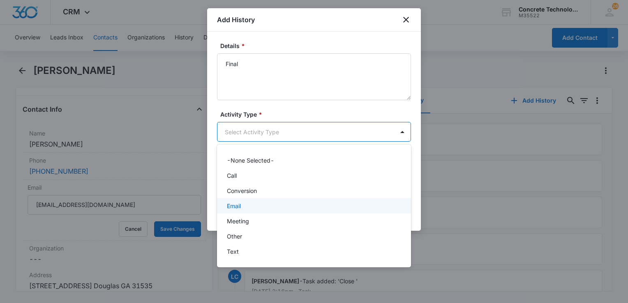
click at [242, 204] on div "Email" at bounding box center [313, 206] width 173 height 9
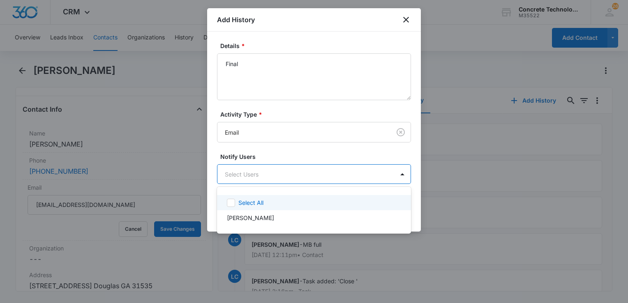
click at [254, 176] on body "CRM Apps Reputation Websites Forms CRM Email Social Content Ads Intelligence Fi…" at bounding box center [314, 151] width 628 height 303
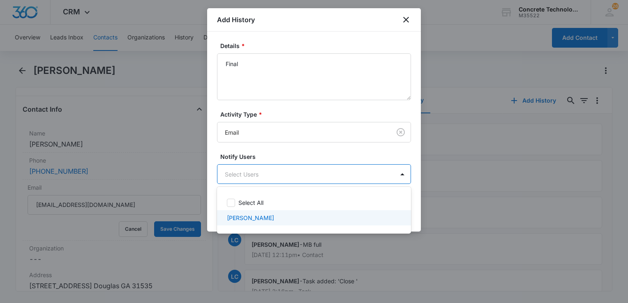
click at [246, 210] on div "[PERSON_NAME]" at bounding box center [314, 217] width 194 height 15
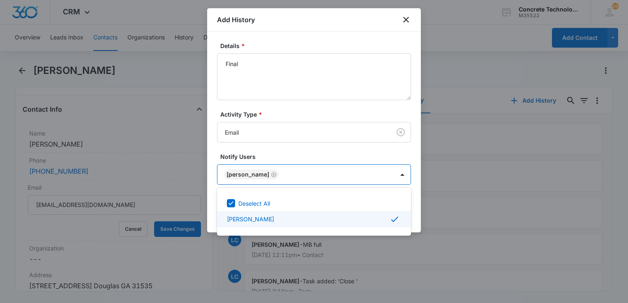
click at [414, 214] on div at bounding box center [314, 151] width 628 height 303
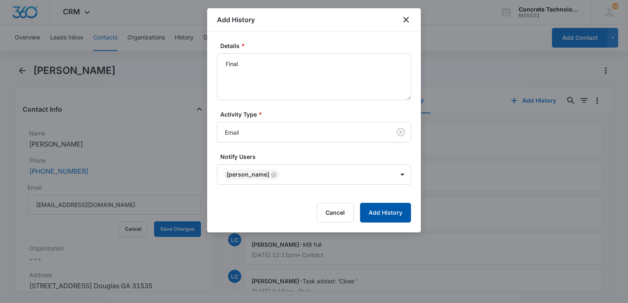
click at [403, 216] on button "Add History" at bounding box center [385, 213] width 51 height 20
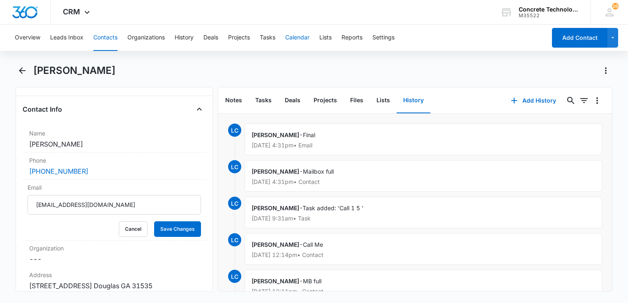
click at [302, 39] on button "Calendar" at bounding box center [297, 38] width 24 height 26
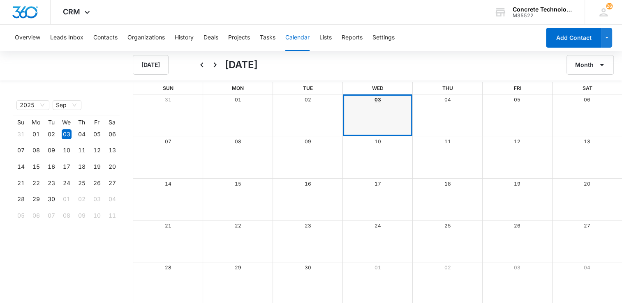
click at [376, 101] on link "03" at bounding box center [378, 100] width 7 height 6
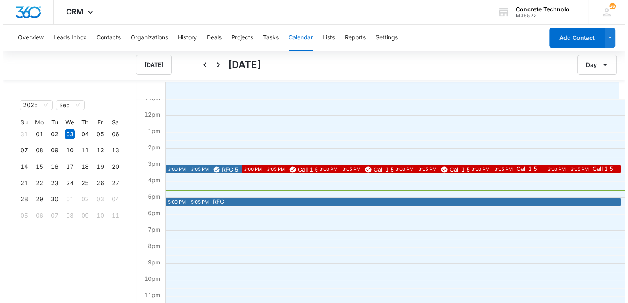
scroll to position [189, 0]
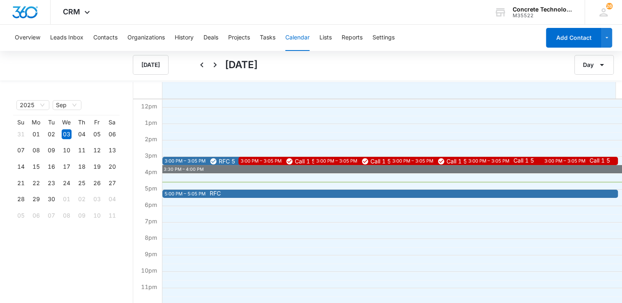
drag, startPoint x: 563, startPoint y: 160, endPoint x: 548, endPoint y: 169, distance: 17.5
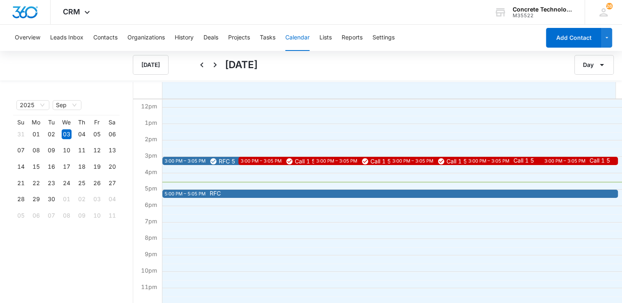
click at [551, 162] on div "3:00 PM – 3:05 PM" at bounding box center [565, 161] width 43 height 7
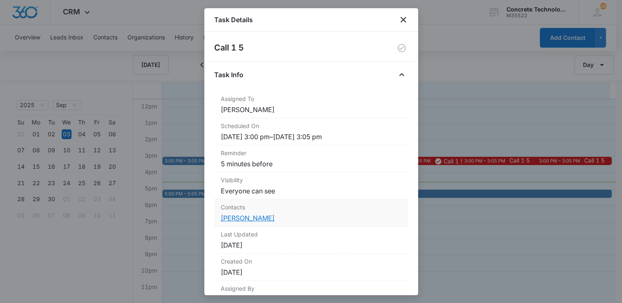
click at [233, 218] on link "[PERSON_NAME]" at bounding box center [248, 218] width 54 height 8
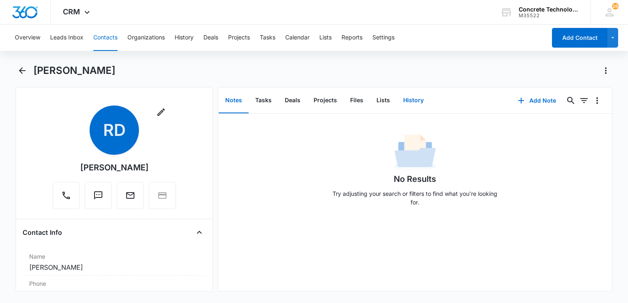
click at [411, 99] on button "History" at bounding box center [414, 100] width 34 height 25
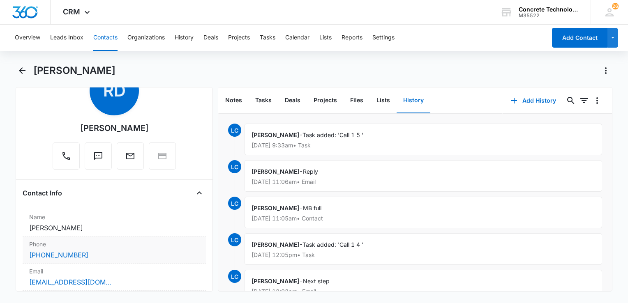
scroll to position [123, 0]
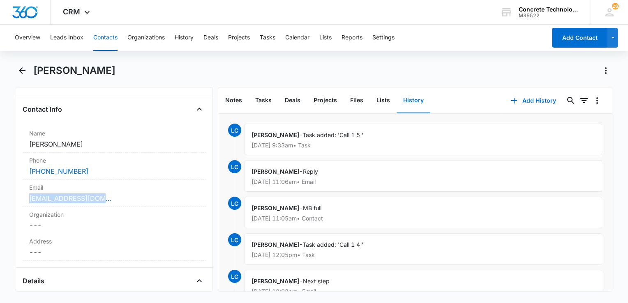
drag, startPoint x: 131, startPoint y: 199, endPoint x: -2, endPoint y: 201, distance: 132.8
click at [0, 201] on html "CRM Apps Reputation Websites Forms CRM Email Social Content Ads Intelligence Fi…" at bounding box center [314, 151] width 628 height 303
drag, startPoint x: -2, startPoint y: 201, endPoint x: 63, endPoint y: 201, distance: 64.5
copy link "[EMAIL_ADDRESS][DOMAIN_NAME]"
click at [509, 102] on icon "button" at bounding box center [514, 101] width 10 height 10
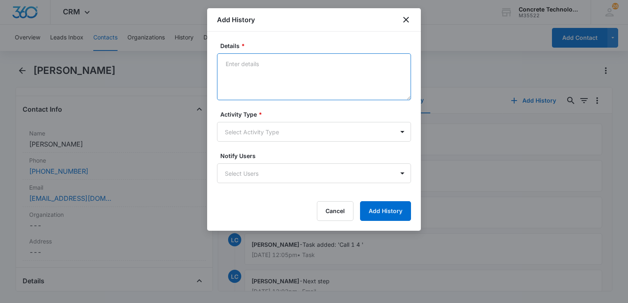
click at [247, 62] on textarea "Details *" at bounding box center [314, 76] width 194 height 47
type textarea "Final"
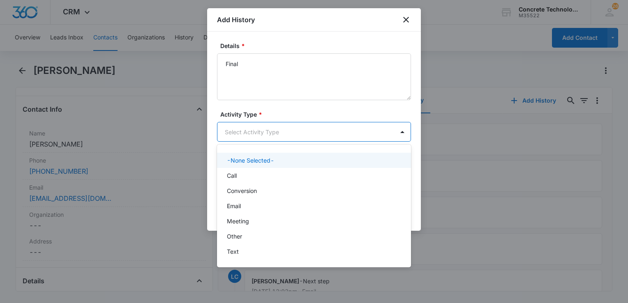
click at [259, 139] on body "CRM Apps Reputation Websites Forms CRM Email Social Content Ads Intelligence Fi…" at bounding box center [314, 151] width 628 height 303
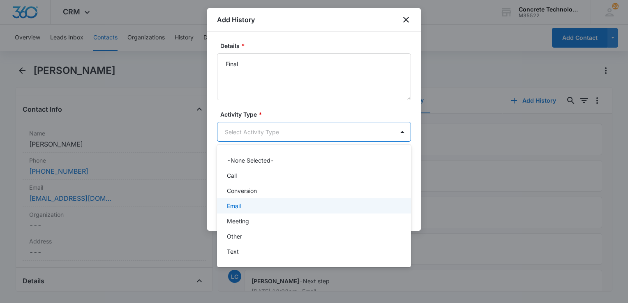
click at [245, 202] on div "Email" at bounding box center [313, 206] width 173 height 9
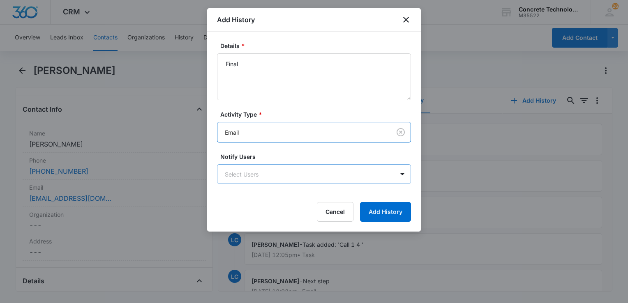
click at [257, 175] on body "CRM Apps Reputation Websites Forms CRM Email Social Content Ads Intelligence Fi…" at bounding box center [314, 151] width 628 height 303
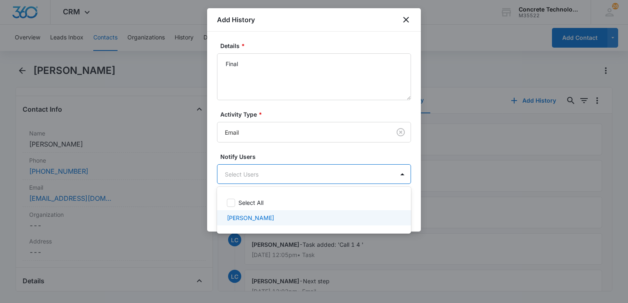
click at [257, 212] on div "[PERSON_NAME]" at bounding box center [314, 217] width 194 height 15
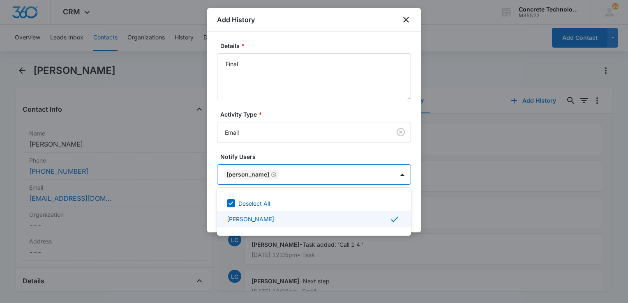
click at [413, 217] on div at bounding box center [314, 151] width 628 height 303
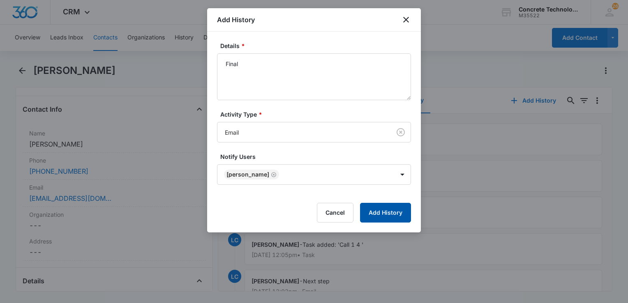
click at [401, 217] on button "Add History" at bounding box center [385, 213] width 51 height 20
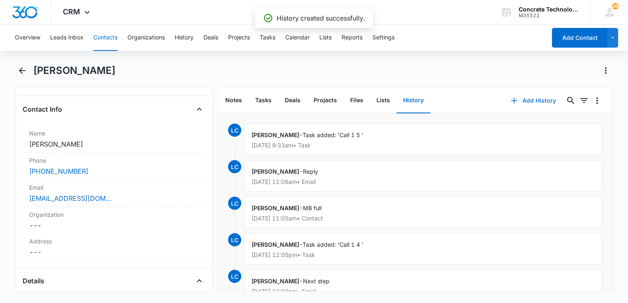
click at [510, 104] on icon "button" at bounding box center [514, 101] width 10 height 10
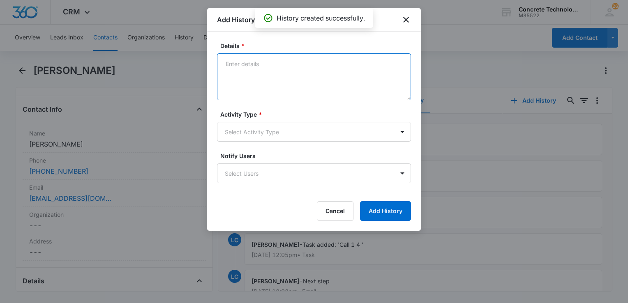
click at [260, 77] on textarea "Details *" at bounding box center [314, 76] width 194 height 47
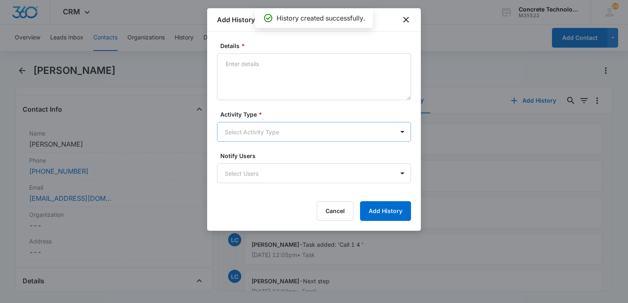
click at [260, 132] on body "CRM Apps Reputation Websites Forms CRM Email Social Content Ads Intelligence Fi…" at bounding box center [314, 151] width 628 height 303
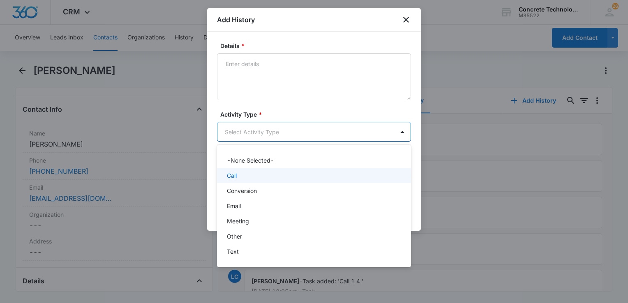
click at [247, 173] on div "Call" at bounding box center [313, 175] width 173 height 9
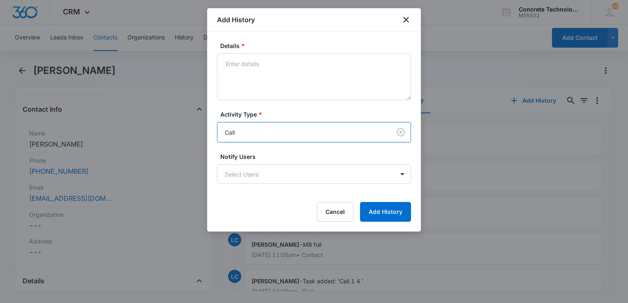
click at [247, 173] on body "CRM Apps Reputation Websites Forms CRM Email Social Content Ads Intelligence Fi…" at bounding box center [314, 151] width 628 height 303
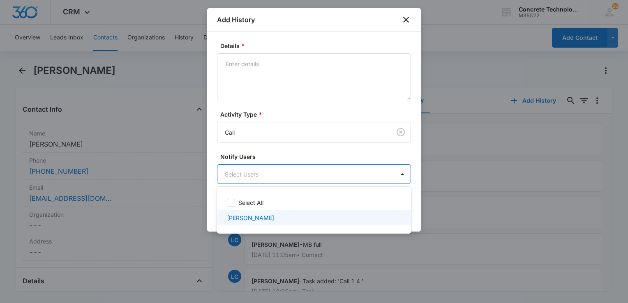
drag, startPoint x: 249, startPoint y: 213, endPoint x: 277, endPoint y: 211, distance: 28.0
click at [251, 213] on div "[PERSON_NAME]" at bounding box center [314, 217] width 194 height 15
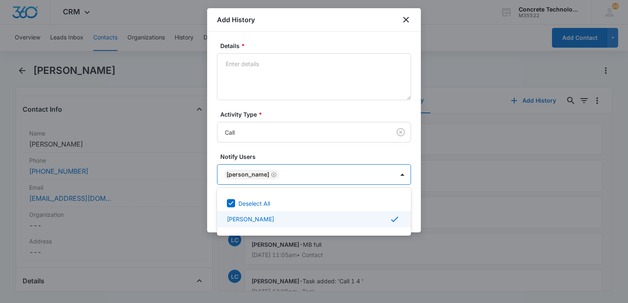
click at [413, 219] on div at bounding box center [314, 151] width 628 height 303
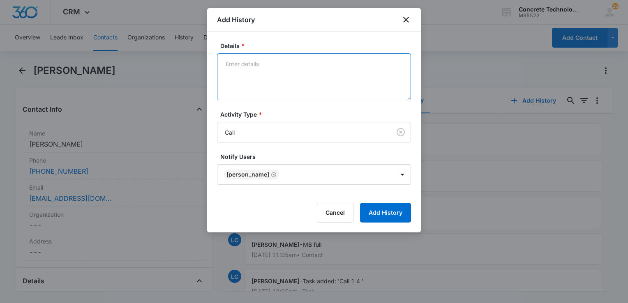
click at [296, 61] on textarea "Details *" at bounding box center [314, 76] width 194 height 47
type textarea "Mailbox full"
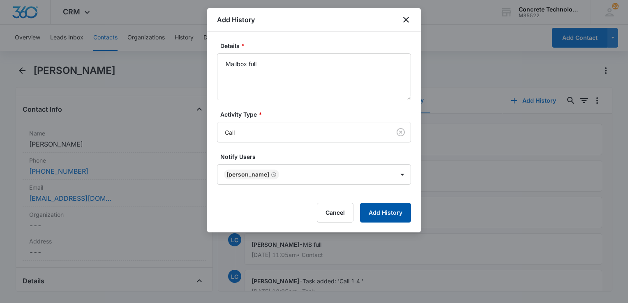
click at [392, 207] on button "Add History" at bounding box center [385, 213] width 51 height 20
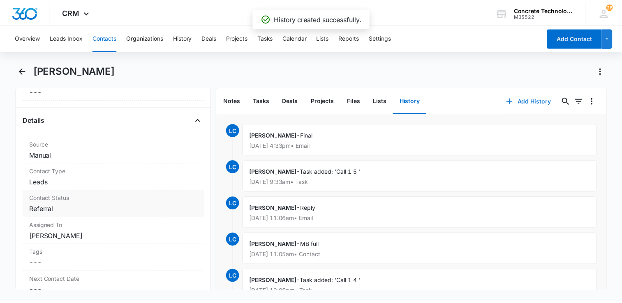
scroll to position [329, 0]
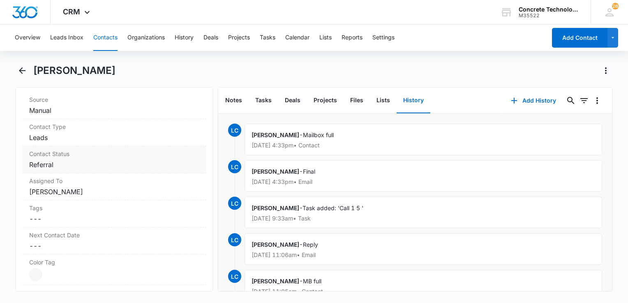
click at [69, 167] on dd "Cancel Save Changes Referral" at bounding box center [114, 165] width 170 height 10
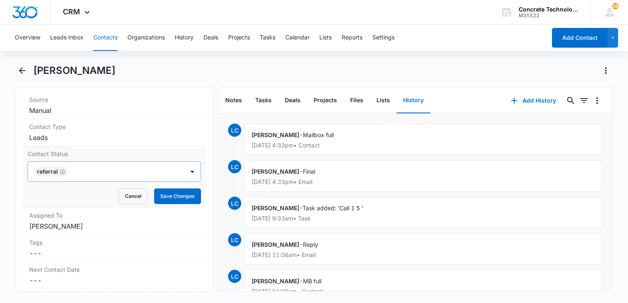
click at [62, 171] on icon "Remove Referral" at bounding box center [63, 172] width 6 height 6
click at [62, 171] on div at bounding box center [104, 172] width 138 height 12
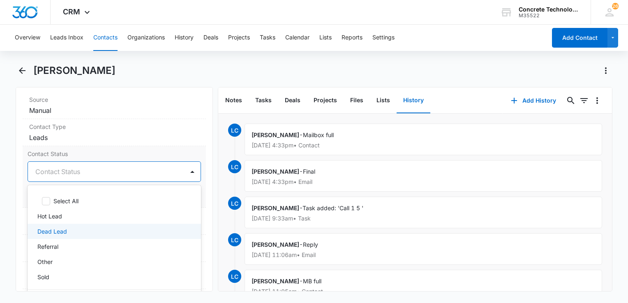
click at [54, 231] on p "Dead Lead" at bounding box center [52, 231] width 30 height 9
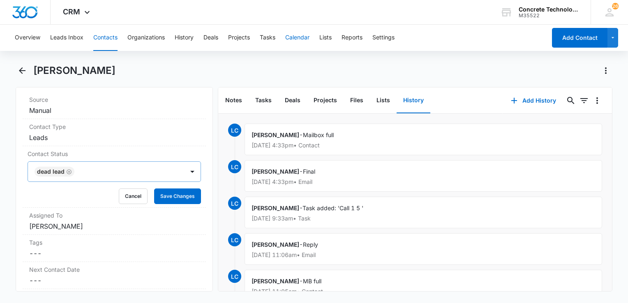
click at [301, 42] on button "Calendar" at bounding box center [297, 38] width 24 height 26
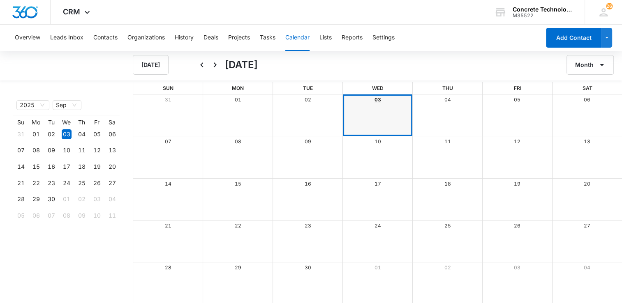
click at [377, 99] on link "03" at bounding box center [378, 100] width 7 height 6
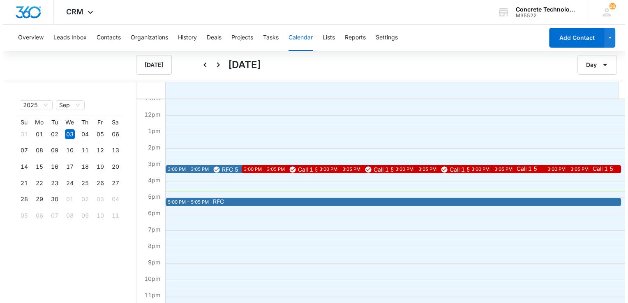
scroll to position [189, 0]
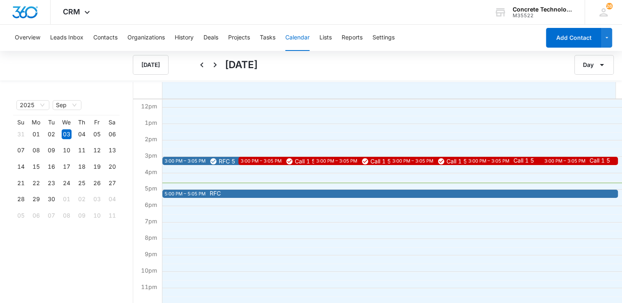
click at [288, 197] on div "5:00 PM – 5:05 PM RFC" at bounding box center [390, 194] width 456 height 8
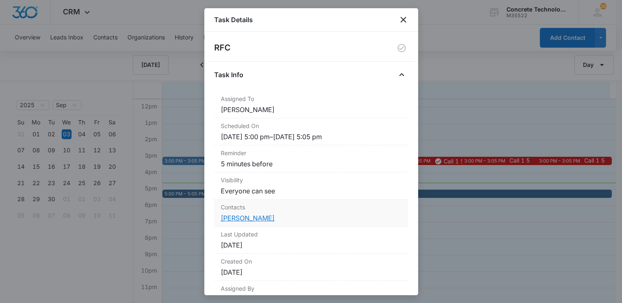
click at [250, 218] on link "[PERSON_NAME]" at bounding box center [248, 218] width 54 height 8
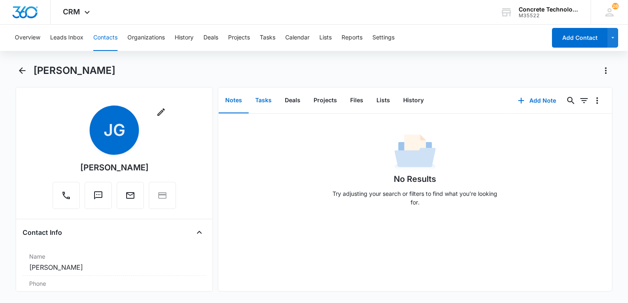
click at [267, 99] on button "Tasks" at bounding box center [264, 100] width 30 height 25
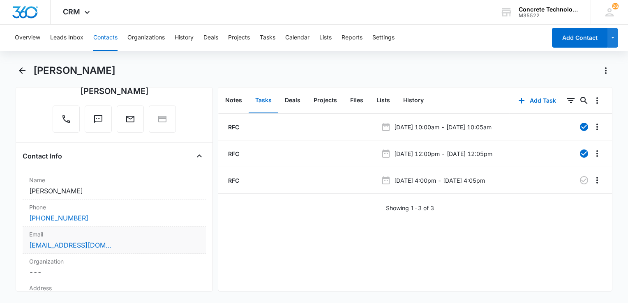
scroll to position [82, 0]
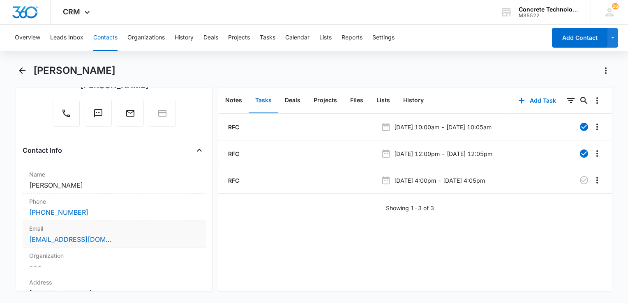
click at [103, 236] on div "[EMAIL_ADDRESS][DOMAIN_NAME]" at bounding box center [114, 240] width 170 height 10
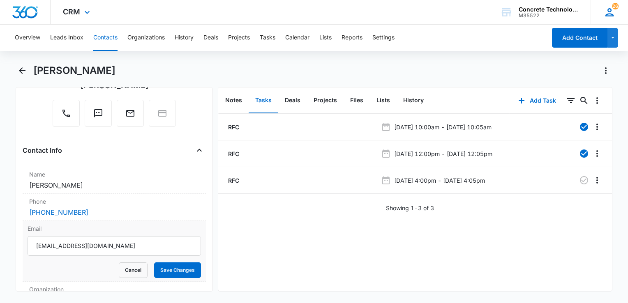
click at [612, 14] on icon at bounding box center [610, 12] width 8 height 8
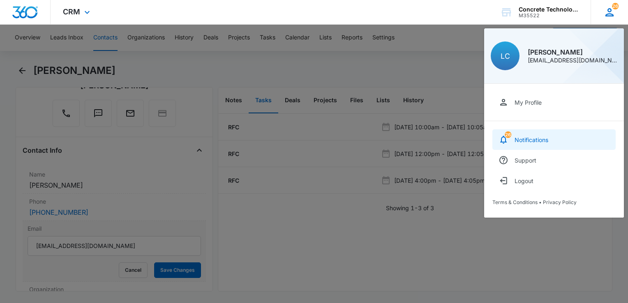
click at [554, 136] on link "26 Notifications" at bounding box center [554, 140] width 123 height 21
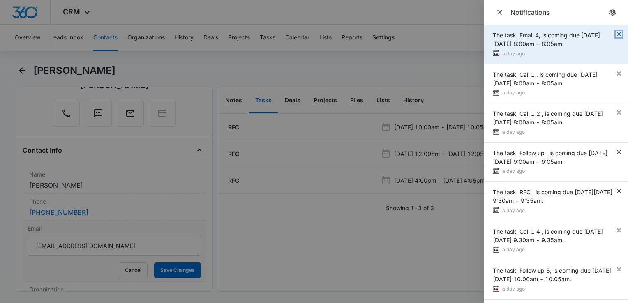
click at [616, 34] on icon "button" at bounding box center [619, 34] width 7 height 7
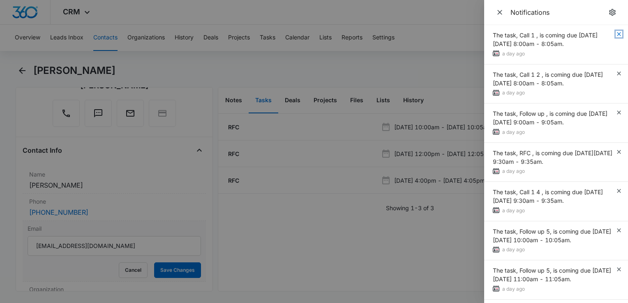
click at [616, 34] on icon "button" at bounding box center [619, 34] width 7 height 7
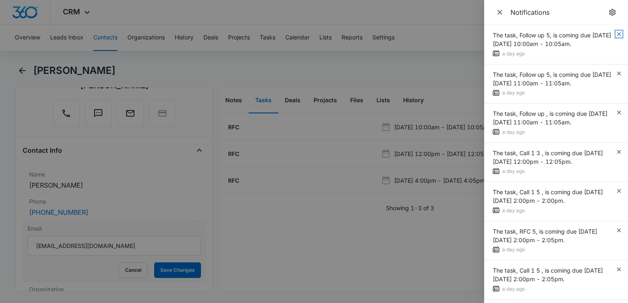
click at [616, 34] on icon "button" at bounding box center [619, 34] width 7 height 7
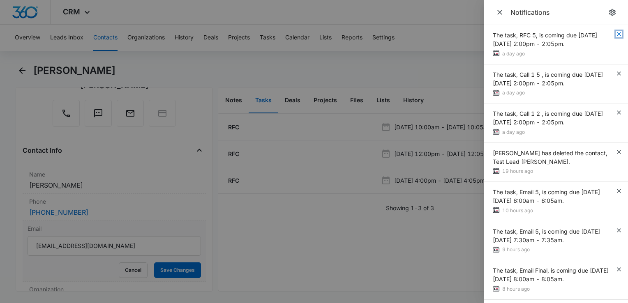
click at [616, 34] on icon "button" at bounding box center [619, 34] width 7 height 7
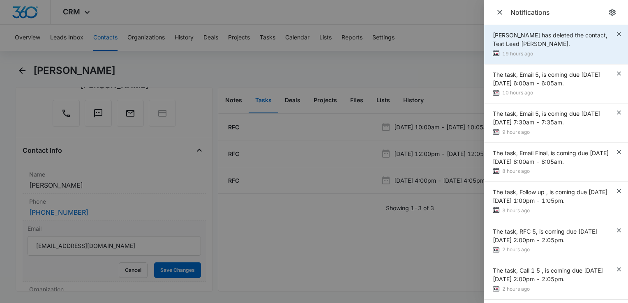
click at [589, 37] on span "[PERSON_NAME] has deleted the contact, Test Lead [PERSON_NAME]." at bounding box center [550, 40] width 115 height 16
click at [513, 37] on span "[PERSON_NAME] has deleted the contact, Test Lead [PERSON_NAME]." at bounding box center [550, 40] width 115 height 16
click at [617, 33] on icon "button" at bounding box center [619, 34] width 4 height 4
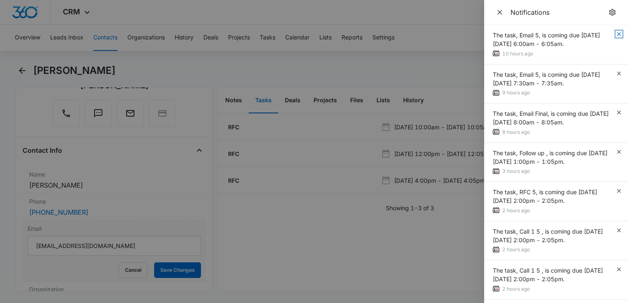
click at [617, 33] on icon "button" at bounding box center [619, 34] width 4 height 4
click at [614, 33] on div "The task, RFC 5, is coming due [DATE][DATE] 2:00pm - 2:05pm." at bounding box center [554, 39] width 123 height 17
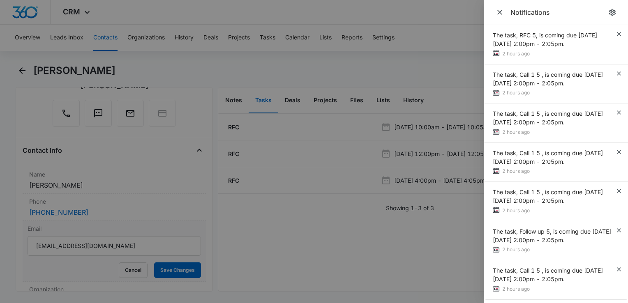
click at [614, 33] on div "The task, RFC 5, is coming due [DATE][DATE] 2:00pm - 2:05pm." at bounding box center [554, 39] width 123 height 17
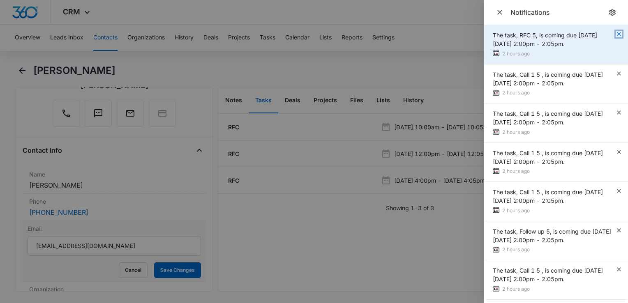
click at [619, 33] on icon "button" at bounding box center [619, 34] width 7 height 7
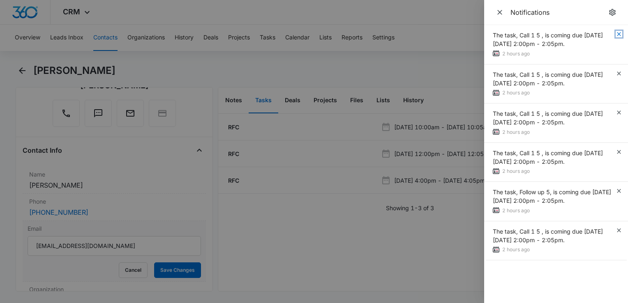
click at [619, 33] on icon "button" at bounding box center [619, 34] width 7 height 7
click at [619, 70] on icon "button" at bounding box center [619, 73] width 7 height 7
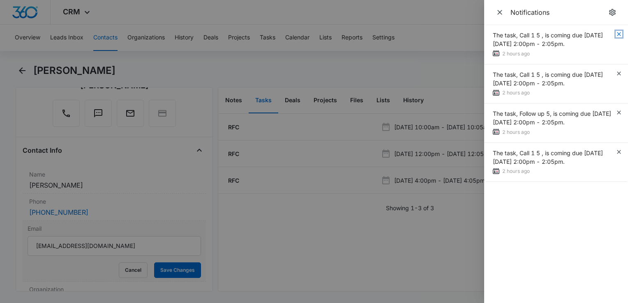
click at [619, 33] on icon "button" at bounding box center [619, 34] width 7 height 7
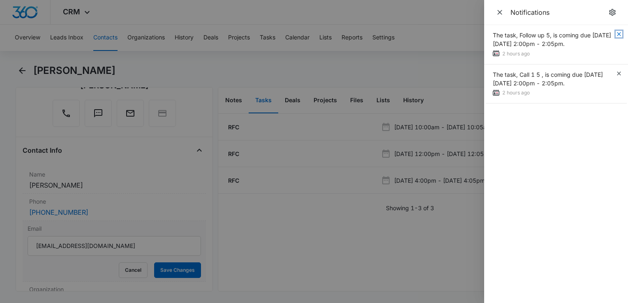
click at [619, 33] on icon "button" at bounding box center [619, 34] width 7 height 7
click at [619, 70] on icon "button" at bounding box center [619, 73] width 7 height 7
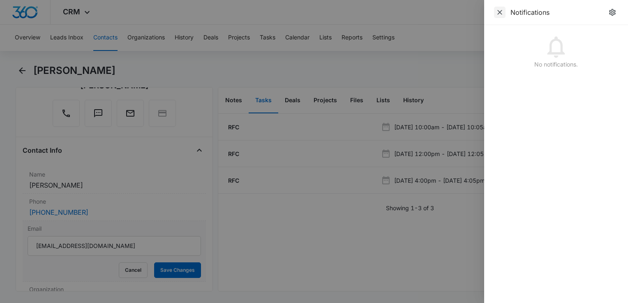
click at [503, 14] on icon "Close" at bounding box center [500, 12] width 8 height 8
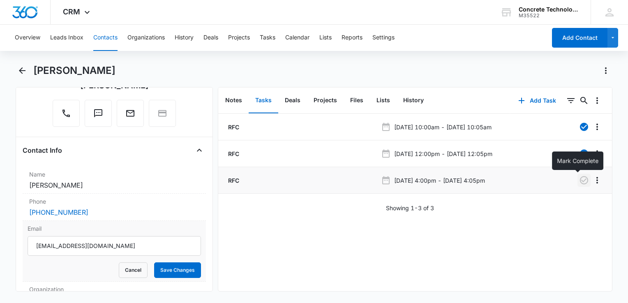
click at [578, 185] on button "button" at bounding box center [584, 180] width 13 height 13
click at [531, 103] on button "Add Task" at bounding box center [537, 101] width 54 height 20
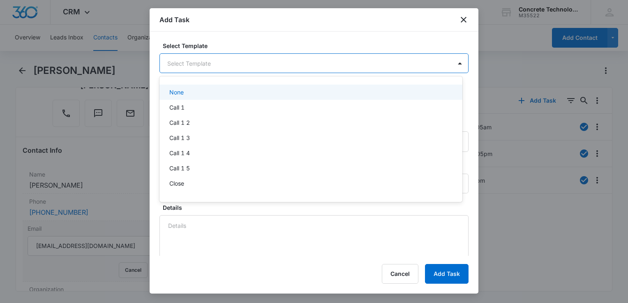
click at [232, 58] on body "CRM Apps Reputation Websites Forms CRM Email Social Content Ads Intelligence Fi…" at bounding box center [314, 151] width 628 height 303
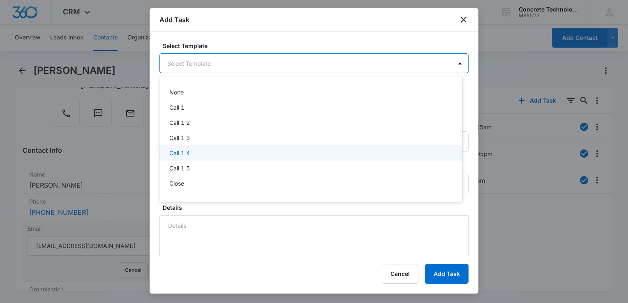
click at [199, 151] on div "Call 1 4" at bounding box center [310, 153] width 282 height 9
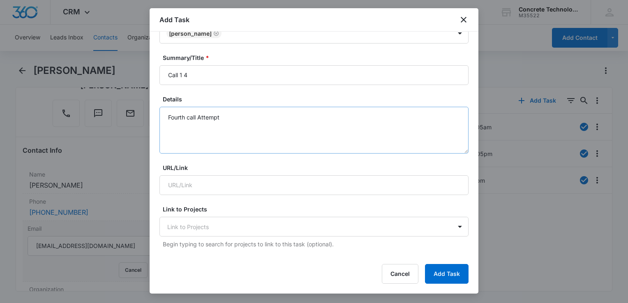
scroll to position [41, 0]
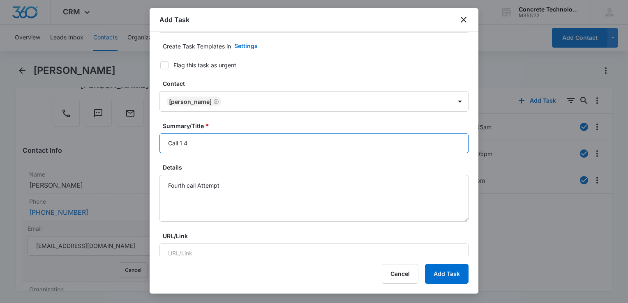
click at [237, 150] on input "Call 1 4" at bounding box center [314, 144] width 309 height 20
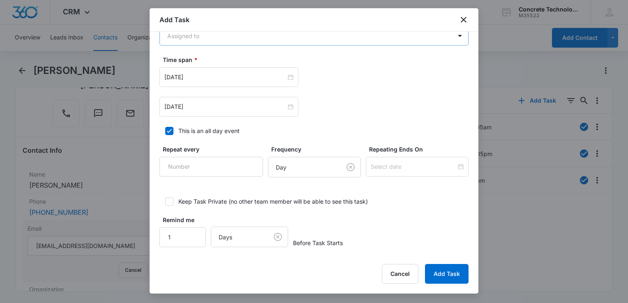
type input "Call 1 4"
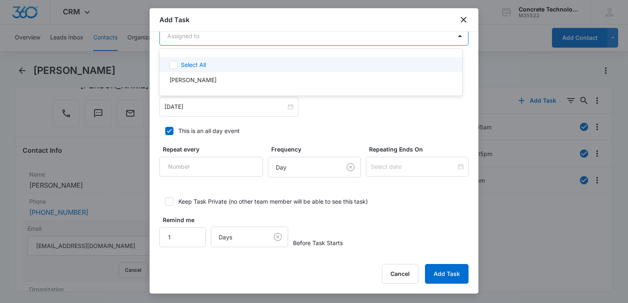
scroll to position [576, 0]
click at [280, 37] on body "CRM Apps Reputation Websites Forms CRM Email Social Content Ads Intelligence Fi…" at bounding box center [314, 151] width 628 height 303
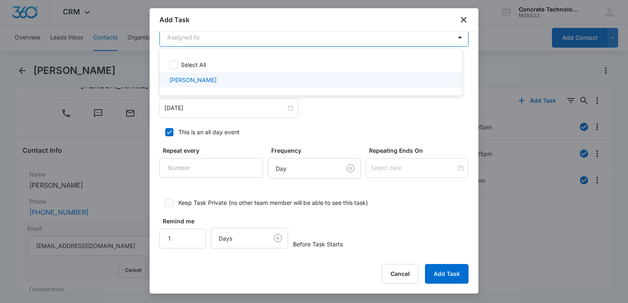
click at [228, 88] on div "Select All [PERSON_NAME]" at bounding box center [311, 73] width 303 height 34
click at [231, 78] on div "[PERSON_NAME]" at bounding box center [310, 80] width 282 height 9
checkbox input "true"
click at [214, 117] on div at bounding box center [314, 151] width 628 height 303
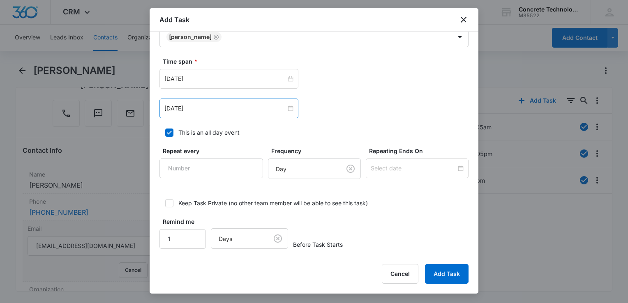
click at [215, 114] on div "[DATE]" at bounding box center [229, 109] width 139 height 20
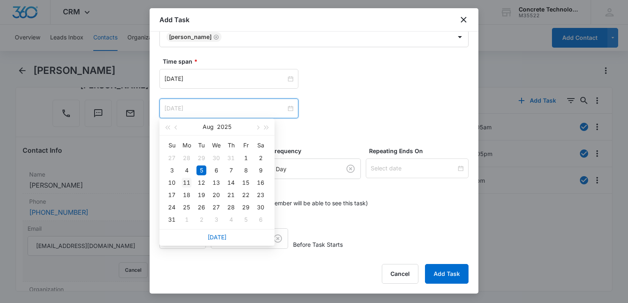
type input "[DATE]"
click at [187, 183] on div "11" at bounding box center [187, 183] width 10 height 10
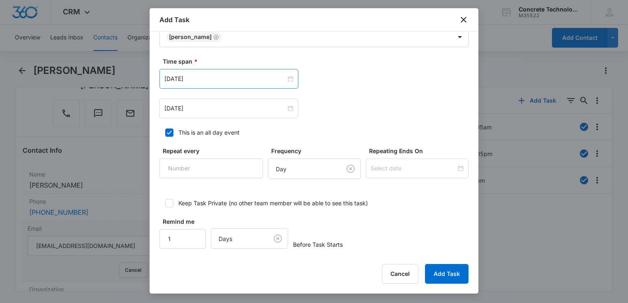
click at [257, 69] on div "[DATE]" at bounding box center [229, 79] width 139 height 20
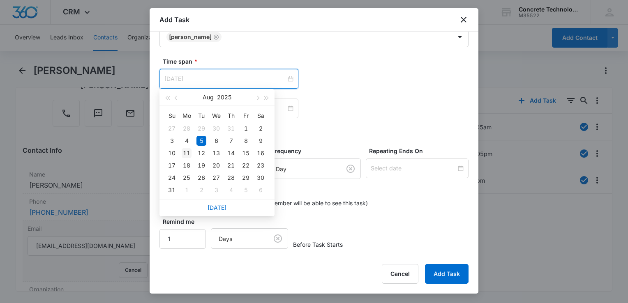
click at [190, 155] on div "11" at bounding box center [187, 153] width 10 height 10
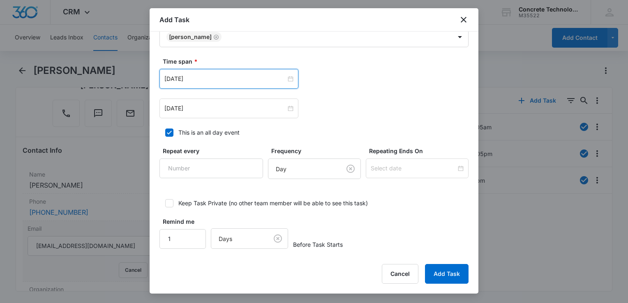
drag, startPoint x: 254, startPoint y: 82, endPoint x: 250, endPoint y: 90, distance: 9.2
click at [252, 86] on div "[DATE]" at bounding box center [229, 79] width 139 height 20
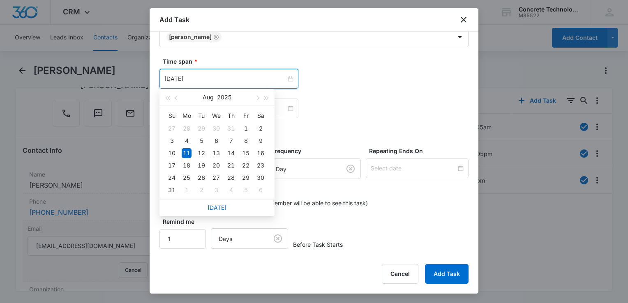
click at [248, 71] on div "[DATE]" at bounding box center [229, 79] width 139 height 20
click at [258, 99] on span "button" at bounding box center [257, 98] width 4 height 4
type input "[DATE]"
click at [188, 141] on div "8" at bounding box center [187, 141] width 10 height 10
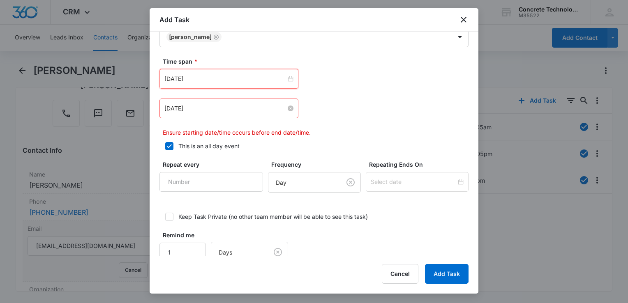
click at [265, 104] on input "[DATE]" at bounding box center [225, 108] width 122 height 9
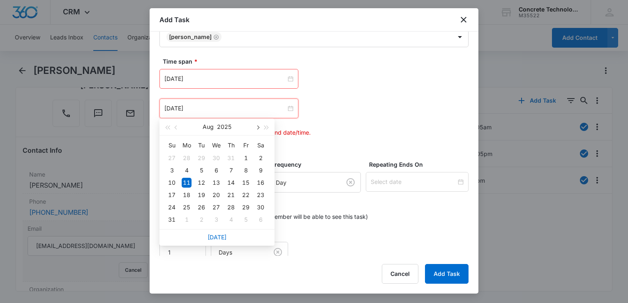
click at [259, 128] on span "button" at bounding box center [257, 128] width 4 height 4
type input "[DATE]"
click at [185, 168] on div "8" at bounding box center [187, 171] width 10 height 10
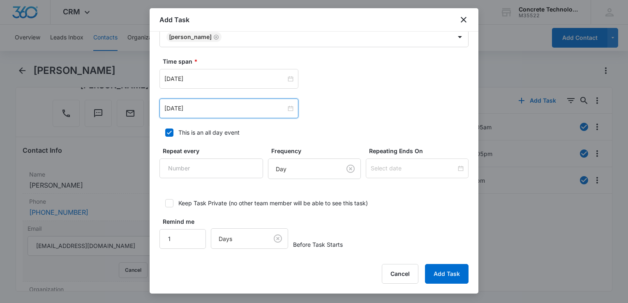
click at [169, 133] on icon at bounding box center [169, 132] width 7 height 7
click at [165, 133] on input "This is an all day event" at bounding box center [163, 133] width 6 height 6
checkbox input "false"
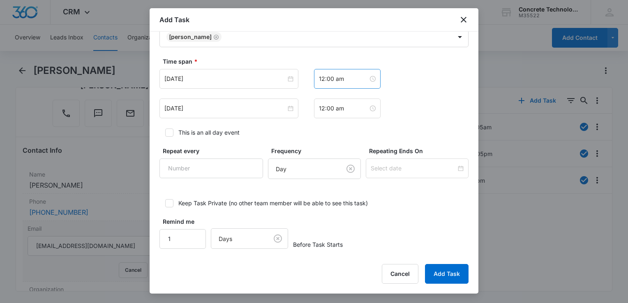
click at [358, 85] on div "12:00 am" at bounding box center [347, 79] width 67 height 20
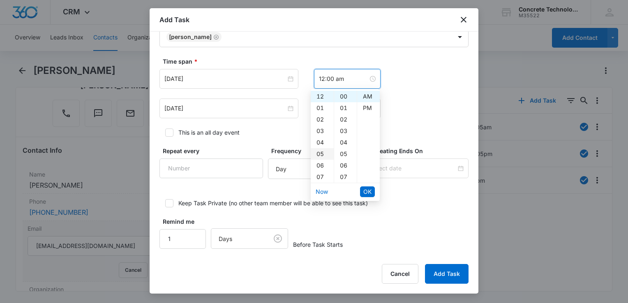
click at [319, 152] on div "05" at bounding box center [322, 154] width 23 height 12
click at [370, 109] on div "PM" at bounding box center [368, 108] width 23 height 12
type input "5:00 pm"
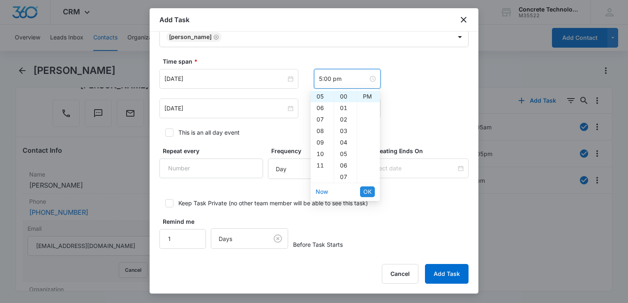
click at [365, 192] on span "OK" at bounding box center [367, 191] width 8 height 9
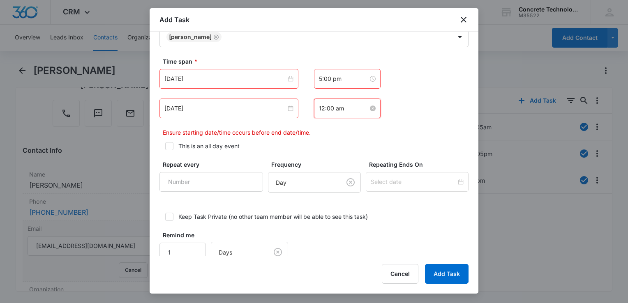
click at [355, 109] on input "12:00 am" at bounding box center [343, 108] width 49 height 9
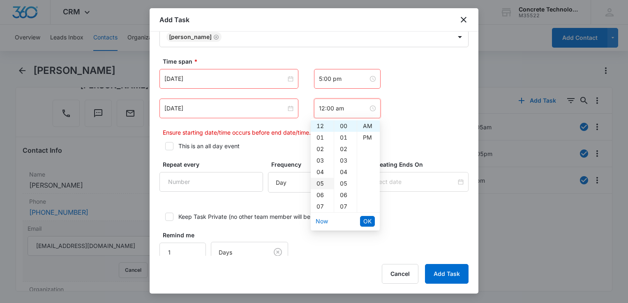
click at [322, 183] on div "05" at bounding box center [322, 184] width 23 height 12
click at [347, 182] on div "05" at bounding box center [345, 184] width 23 height 12
click at [363, 138] on div "PM" at bounding box center [368, 138] width 23 height 12
type input "5:05 pm"
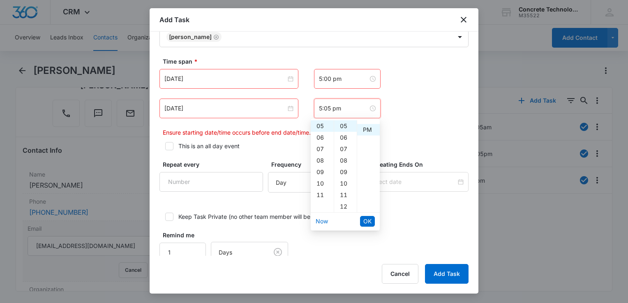
scroll to position [12, 0]
click at [372, 224] on button "OK" at bounding box center [367, 221] width 15 height 11
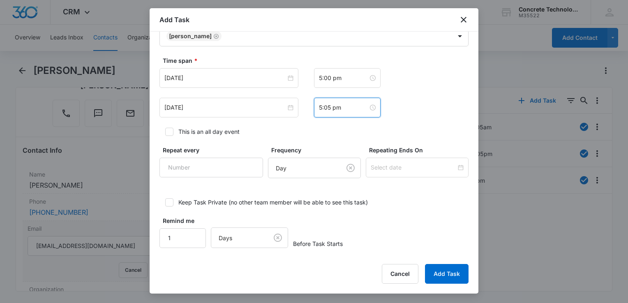
scroll to position [578, 0]
click at [194, 231] on input "2" at bounding box center [183, 238] width 46 height 20
click at [193, 231] on input "3" at bounding box center [183, 238] width 46 height 20
click at [192, 231] on input "4" at bounding box center [183, 238] width 46 height 20
type input "5"
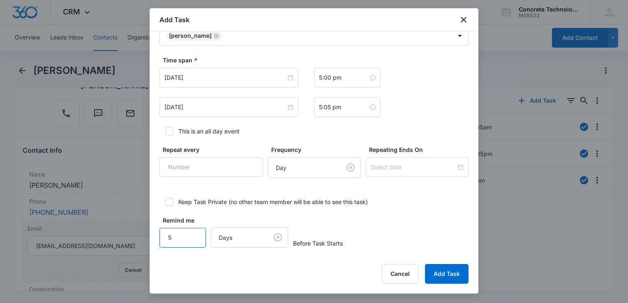
click at [193, 231] on input "5" at bounding box center [183, 238] width 46 height 20
click at [253, 243] on body "CRM Apps Reputation Websites Forms CRM Email Social Content Ads Intelligence Fi…" at bounding box center [314, 151] width 628 height 303
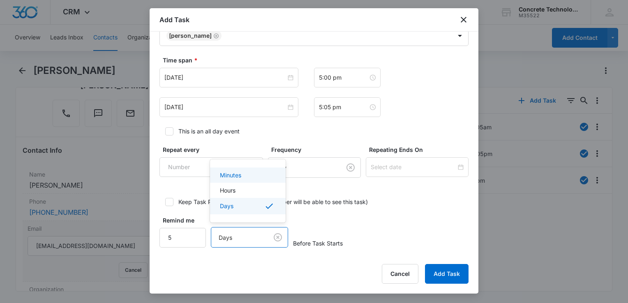
click at [256, 178] on div "Minutes" at bounding box center [247, 175] width 54 height 9
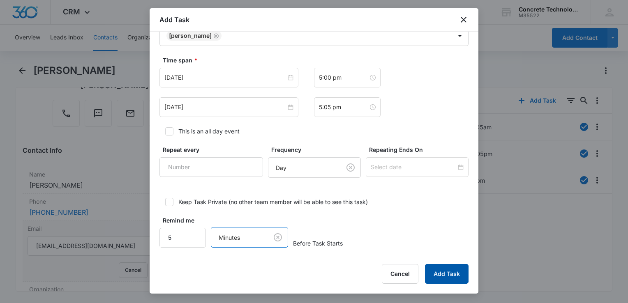
click at [453, 277] on button "Add Task" at bounding box center [447, 274] width 44 height 20
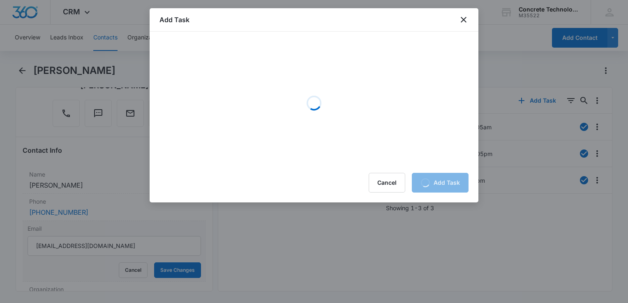
scroll to position [0, 0]
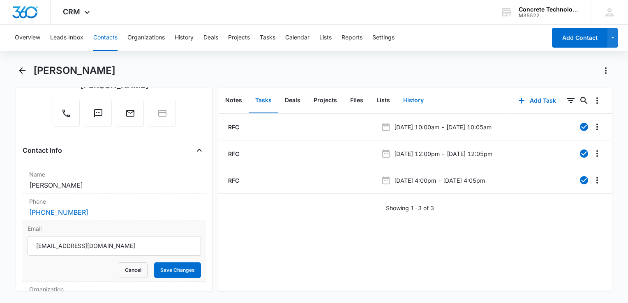
click at [413, 97] on button "History" at bounding box center [414, 100] width 34 height 25
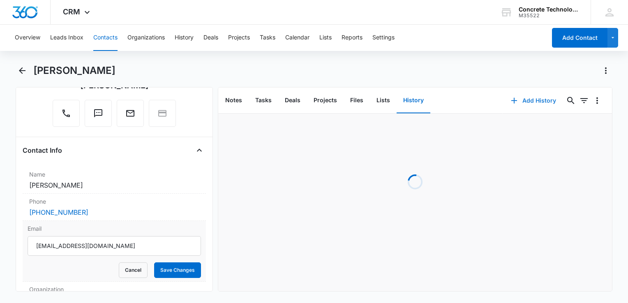
click at [513, 101] on icon "button" at bounding box center [514, 101] width 10 height 10
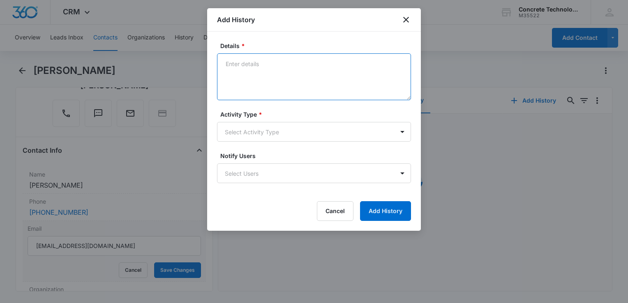
click at [321, 73] on textarea "Details *" at bounding box center [314, 76] width 194 height 47
type textarea "Voice mail"
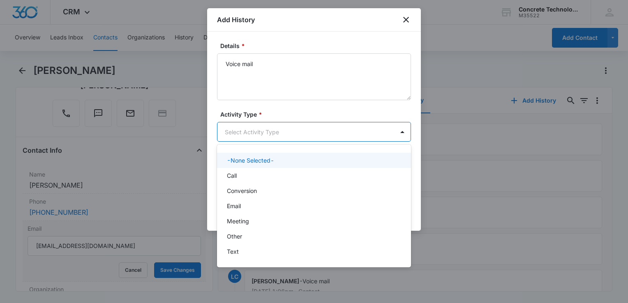
click at [324, 136] on body "CRM Apps Reputation Websites Forms CRM Email Social Content Ads Intelligence Fi…" at bounding box center [314, 151] width 628 height 303
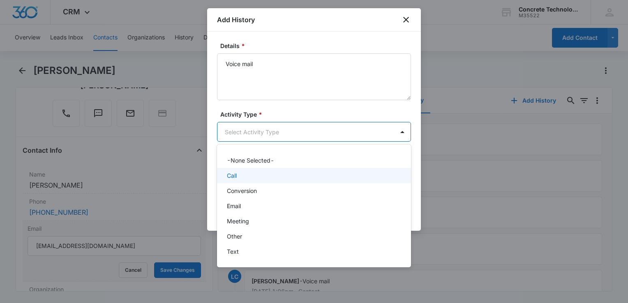
click at [289, 179] on div "Call" at bounding box center [313, 175] width 173 height 9
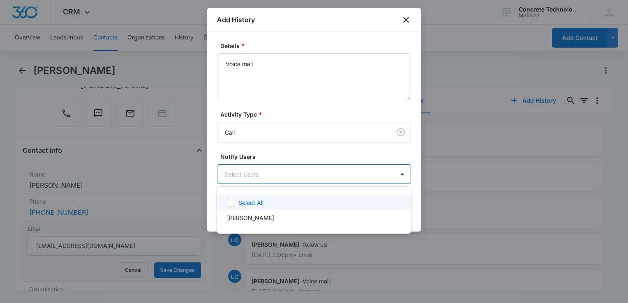
click at [289, 177] on body "CRM Apps Reputation Websites Forms CRM Email Social Content Ads Intelligence Fi…" at bounding box center [314, 151] width 628 height 303
click at [268, 209] on div "Select All [PERSON_NAME]" at bounding box center [314, 211] width 194 height 34
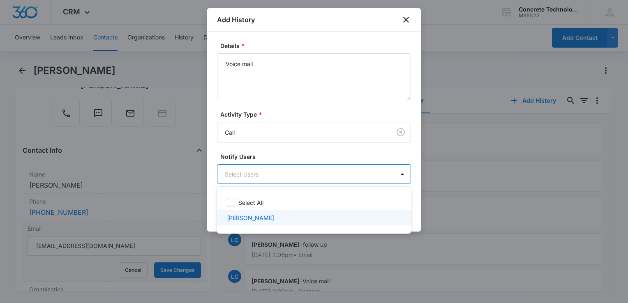
click at [418, 221] on div at bounding box center [314, 151] width 628 height 303
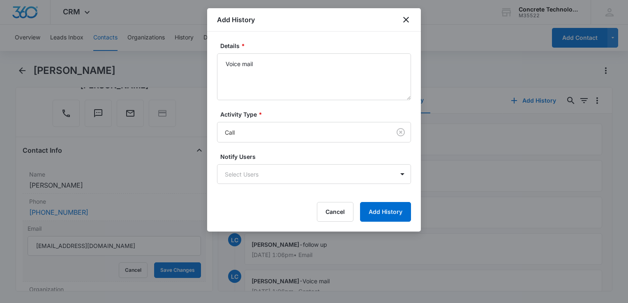
click at [284, 191] on form "Details * Voice mail Activity Type * Call Notify Users Select Users Cancel Add …" at bounding box center [314, 132] width 194 height 180
click at [268, 167] on body "CRM Apps Reputation Websites Forms CRM Email Social Content Ads Intelligence Fi…" at bounding box center [314, 151] width 628 height 303
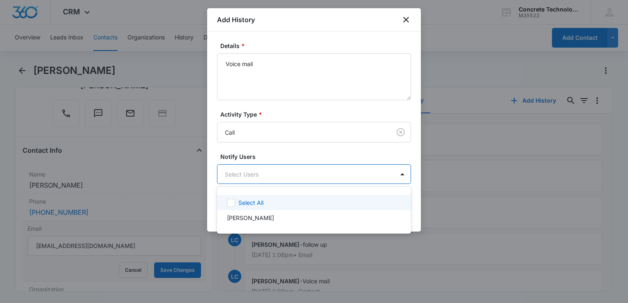
click at [250, 194] on div "Select All [PERSON_NAME]" at bounding box center [314, 211] width 194 height 34
click at [248, 201] on p "Select All" at bounding box center [250, 203] width 25 height 9
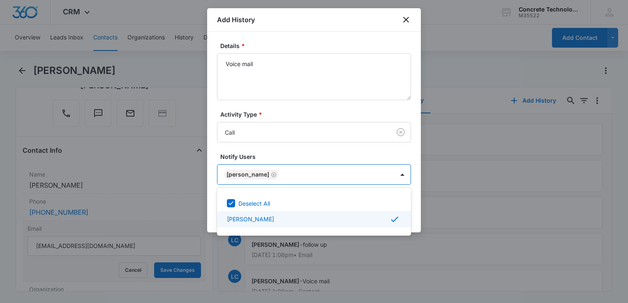
click at [413, 215] on div at bounding box center [314, 151] width 628 height 303
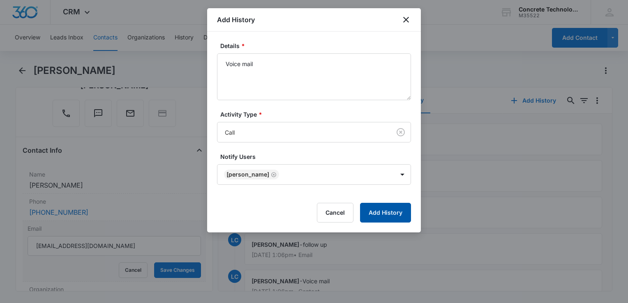
click at [396, 216] on button "Add History" at bounding box center [385, 213] width 51 height 20
